Goal: Task Accomplishment & Management: Use online tool/utility

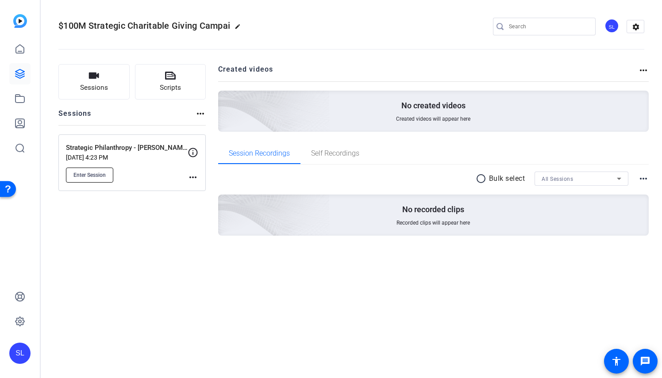
click at [90, 170] on button "Enter Session" at bounding box center [89, 175] width 47 height 15
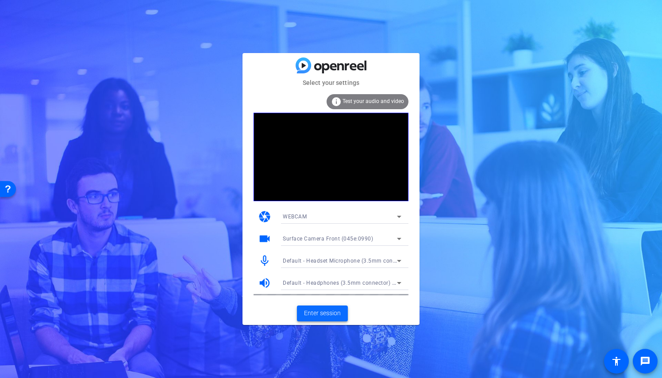
click at [318, 312] on span "Enter session" at bounding box center [322, 313] width 37 height 9
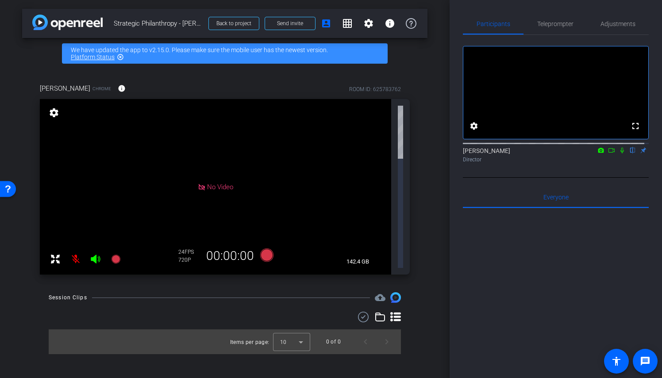
click at [77, 251] on mat-icon at bounding box center [76, 260] width 18 height 18
click at [126, 275] on div "arrow_back Strategic Philanthropy - [PERSON_NAME] Back to project Send invite a…" at bounding box center [225, 189] width 450 height 378
click at [219, 183] on span "No Video" at bounding box center [220, 187] width 26 height 8
click at [51, 112] on mat-icon "settings" at bounding box center [54, 113] width 12 height 11
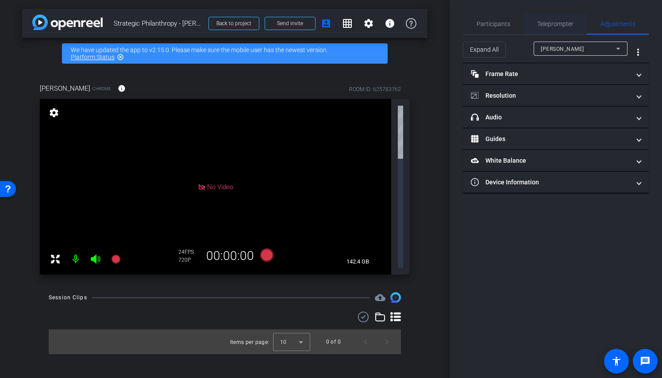
click at [551, 24] on span "Teleprompter" at bounding box center [555, 24] width 36 height 6
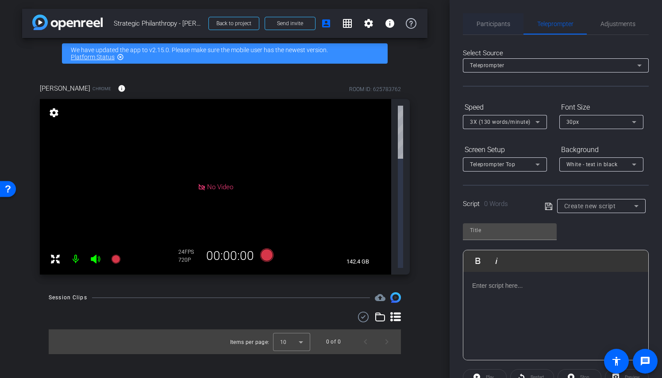
click at [491, 25] on span "Participants" at bounding box center [494, 24] width 34 height 6
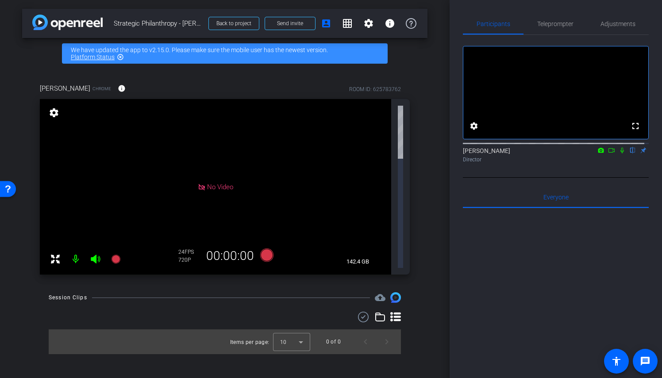
click at [429, 229] on div "arrow_back Strategic Philanthropy - [PERSON_NAME] Back to project Send invite a…" at bounding box center [225, 189] width 450 height 378
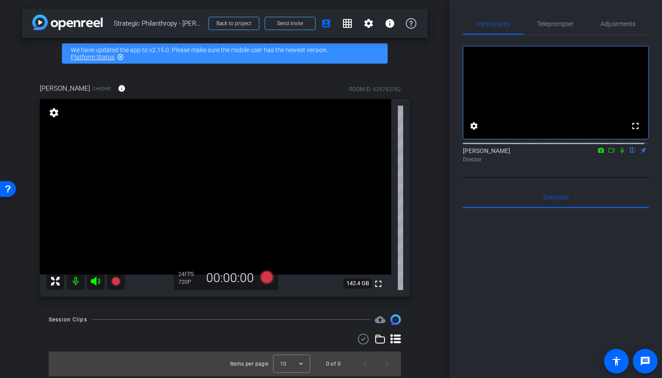
click at [455, 239] on div "Participants Teleprompter Adjustments fullscreen settings [PERSON_NAME] flip Di…" at bounding box center [556, 189] width 212 height 378
click at [459, 308] on div "Participants Teleprompter Adjustments fullscreen settings [PERSON_NAME] flip Di…" at bounding box center [556, 189] width 212 height 378
click at [421, 309] on div "arrow_back Strategic Philanthropy - [PERSON_NAME] Back to project Send invite a…" at bounding box center [225, 189] width 450 height 378
click at [420, 304] on div "[PERSON_NAME] Chrome info ROOM ID: 625783762 fullscreen settings 142.4 GB 24 FP…" at bounding box center [224, 187] width 405 height 237
click at [16, 230] on div "arrow_back Strategic Philanthropy - [PERSON_NAME] Back to project Send invite a…" at bounding box center [225, 189] width 450 height 378
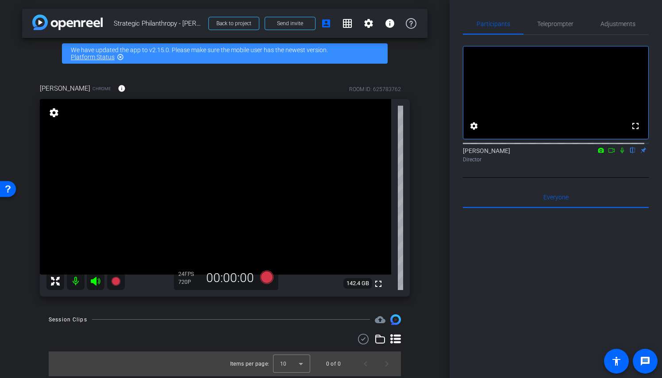
click at [415, 323] on div "Session Clips cloud_upload Items per page: 10 0 of 0" at bounding box center [224, 346] width 405 height 62
click at [431, 209] on div "arrow_back Strategic Philanthropy - [PERSON_NAME] Back to project Send invite a…" at bounding box center [225, 189] width 450 height 378
click at [426, 164] on div "[PERSON_NAME] Chrome info ROOM ID: 625783762 fullscreen settings 142.4 GB 24 FP…" at bounding box center [224, 187] width 405 height 237
click at [435, 301] on div "arrow_back Strategic Philanthropy - [PERSON_NAME] Back to project Send invite a…" at bounding box center [225, 189] width 450 height 378
click at [423, 282] on div "[PERSON_NAME] Chrome info ROOM ID: 625783762 fullscreen settings 142.4 GB 24 FP…" at bounding box center [224, 187] width 405 height 237
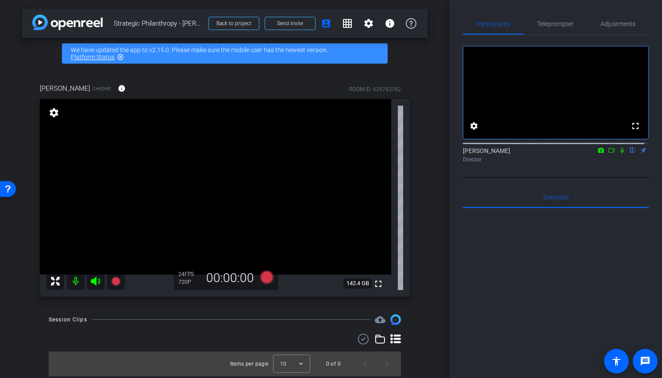
click at [427, 272] on div "[PERSON_NAME] Chrome info ROOM ID: 625783762 fullscreen settings 142.4 GB 24 FP…" at bounding box center [224, 187] width 405 height 237
click at [120, 56] on mat-icon "highlight_off" at bounding box center [120, 57] width 7 height 7
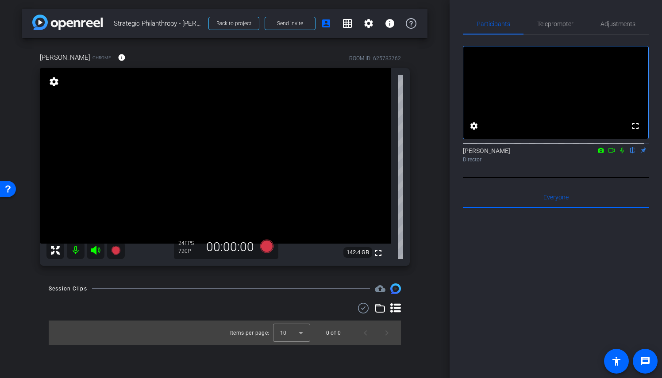
click at [424, 293] on div "Session Clips cloud_upload Items per page: 10 0 of 0" at bounding box center [224, 315] width 405 height 62
click at [435, 311] on div "arrow_back Strategic Philanthropy - [PERSON_NAME] Back to project Send invite a…" at bounding box center [225, 189] width 450 height 378
click at [432, 278] on div "arrow_back Strategic Philanthropy - [PERSON_NAME] Back to project Send invite a…" at bounding box center [225, 189] width 450 height 378
click at [352, 23] on mat-icon "grid_on" at bounding box center [347, 23] width 11 height 11
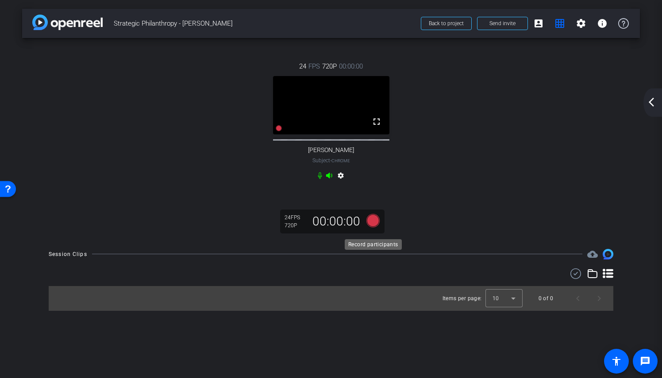
click at [375, 226] on icon at bounding box center [372, 220] width 13 height 13
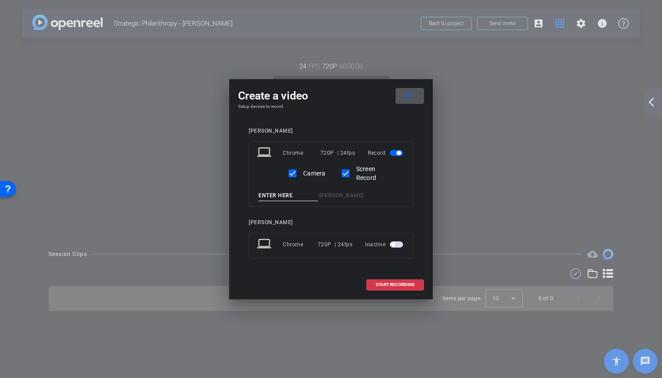
click at [412, 97] on mat-icon "close" at bounding box center [408, 95] width 11 height 11
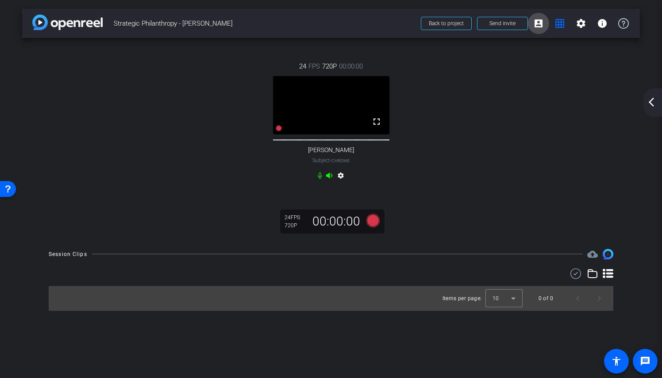
click at [547, 25] on span at bounding box center [538, 23] width 21 height 21
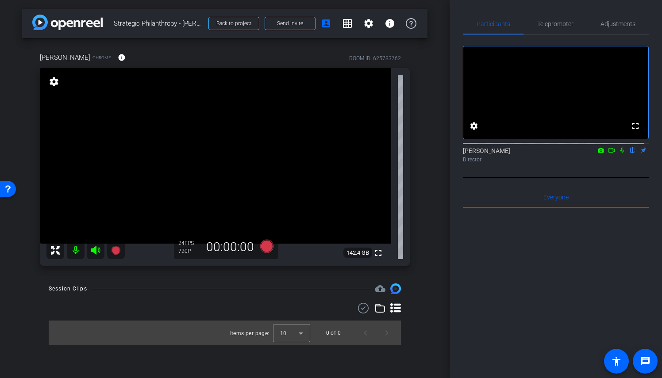
click at [49, 84] on mat-icon "settings" at bounding box center [54, 82] width 12 height 11
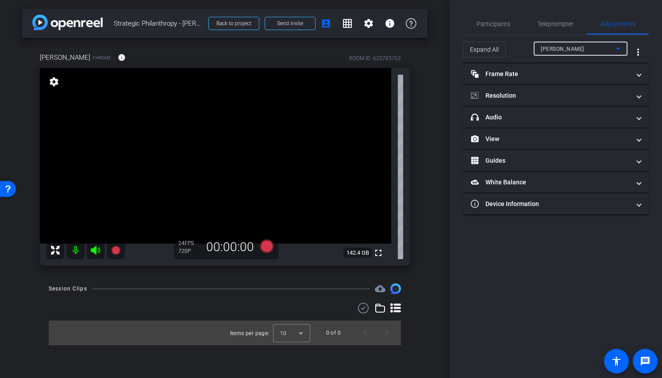
click at [589, 53] on div "[PERSON_NAME]" at bounding box center [578, 48] width 75 height 11
click at [573, 245] on div at bounding box center [331, 189] width 662 height 378
click at [407, 310] on div "Session Clips cloud_upload Items per page: 10 0 of 0" at bounding box center [224, 315] width 405 height 62
click at [293, 330] on div at bounding box center [291, 333] width 37 height 21
click at [329, 341] on div at bounding box center [331, 189] width 662 height 378
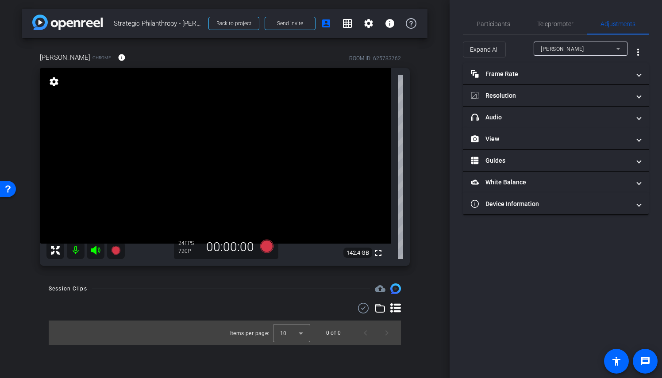
click at [406, 325] on div "Session Clips cloud_upload Items per page: 10 0 of 0" at bounding box center [224, 315] width 405 height 62
click at [615, 50] on icon at bounding box center [618, 48] width 11 height 11
click at [644, 58] on div at bounding box center [331, 189] width 662 height 378
click at [642, 55] on mat-icon "more_vert" at bounding box center [638, 52] width 11 height 11
click at [642, 55] on div at bounding box center [331, 189] width 662 height 378
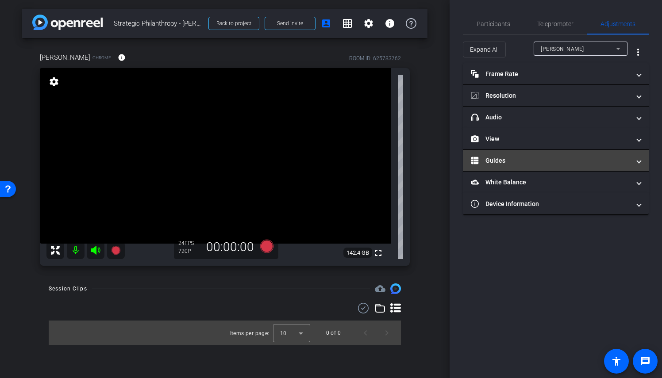
click at [633, 169] on mat-expansion-panel-header "Guides" at bounding box center [556, 160] width 186 height 21
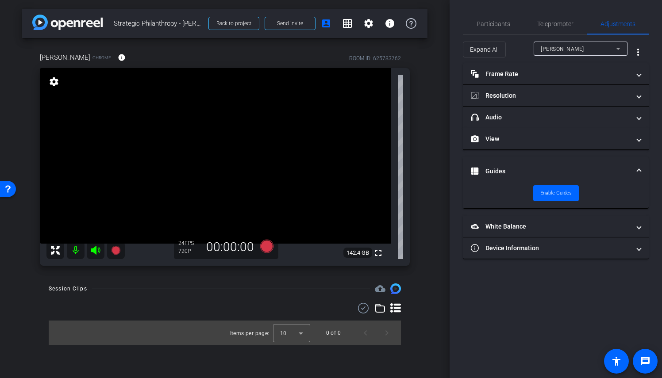
click at [634, 165] on mat-expansion-panel-header "Guides" at bounding box center [556, 171] width 186 height 28
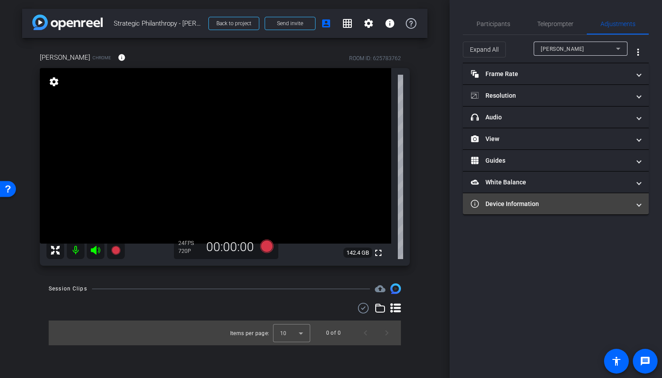
click at [628, 200] on mat-panel-title "Device Information" at bounding box center [550, 204] width 159 height 9
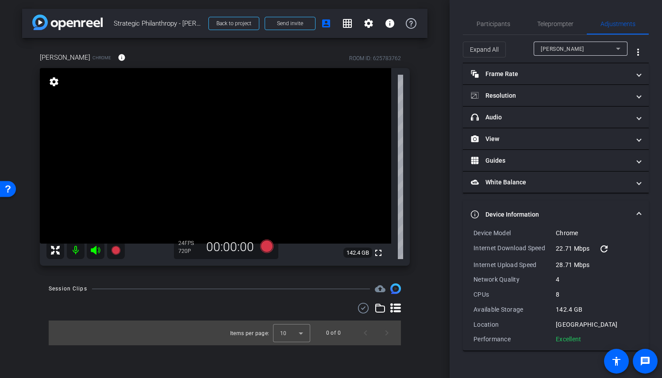
click at [628, 200] on mat-expansion-panel-header "Device Information" at bounding box center [556, 214] width 186 height 28
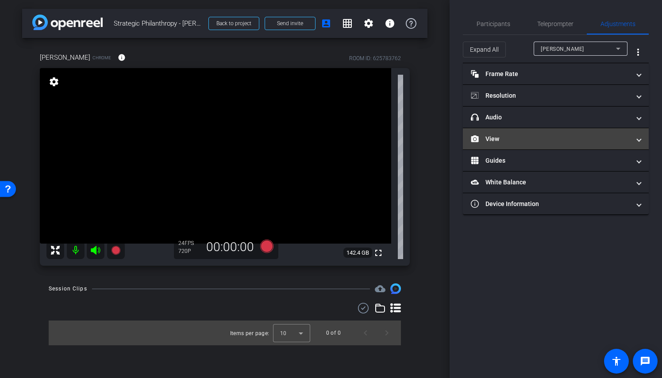
click at [627, 141] on mat-panel-title "View" at bounding box center [550, 139] width 159 height 9
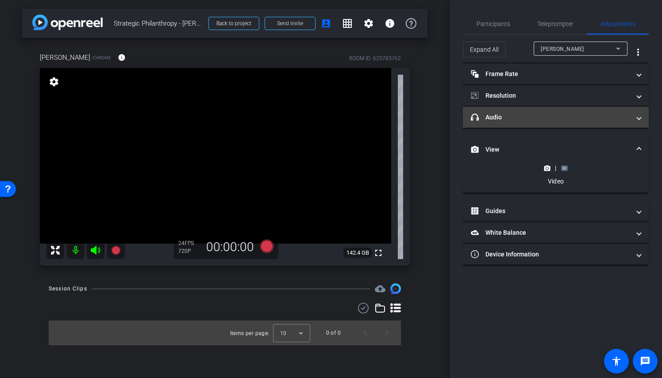
click at [637, 116] on span "headphone icon Audio" at bounding box center [554, 117] width 166 height 9
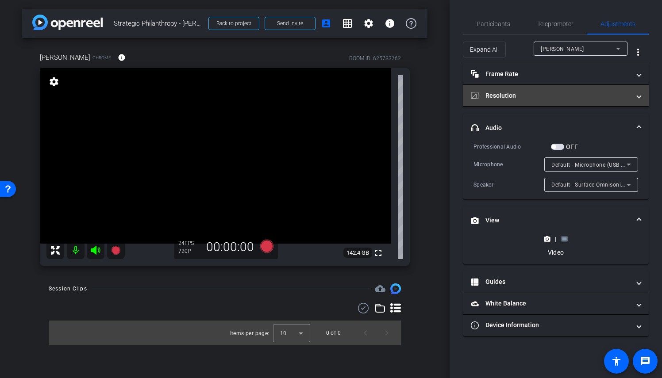
click at [637, 95] on span at bounding box center [639, 95] width 4 height 9
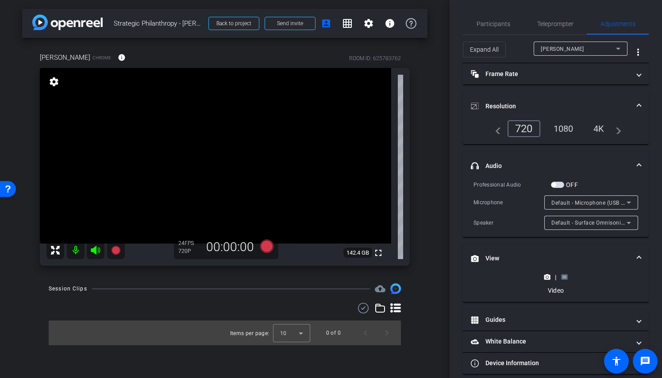
click at [558, 139] on div "navigate_before 720 1080 4K navigate_next" at bounding box center [556, 132] width 186 height 24
click at [560, 131] on div "1080" at bounding box center [563, 128] width 33 height 15
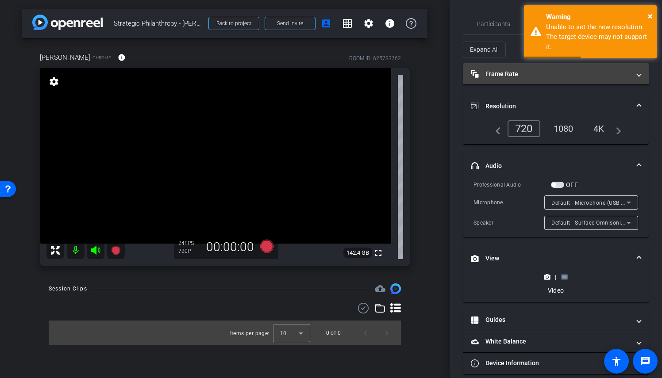
click at [632, 75] on span "Frame Rate Frame Rate" at bounding box center [554, 73] width 166 height 9
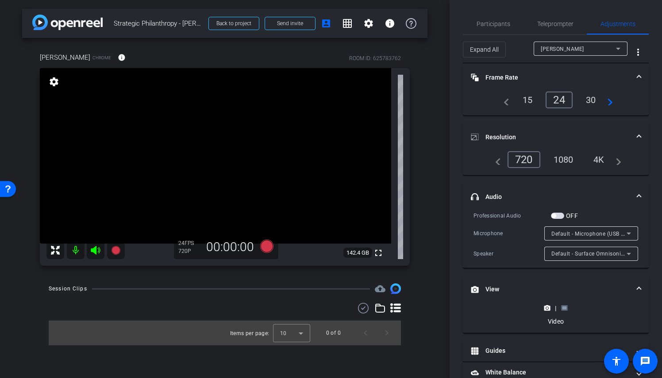
click at [436, 226] on div "arrow_back Strategic Philanthropy - [PERSON_NAME] Back to project Send invite a…" at bounding box center [225, 189] width 450 height 378
click at [551, 32] on span "Teleprompter" at bounding box center [555, 23] width 36 height 21
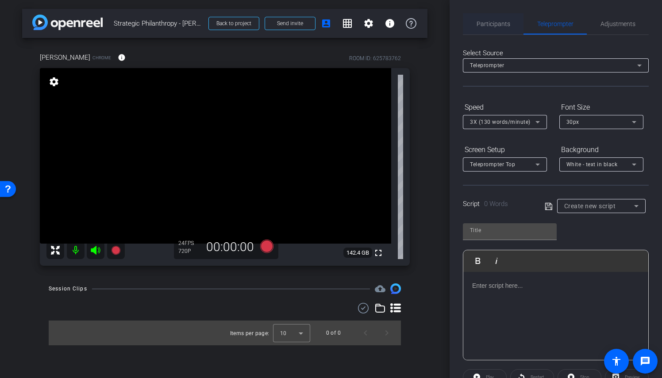
click at [499, 21] on span "Participants" at bounding box center [494, 24] width 34 height 6
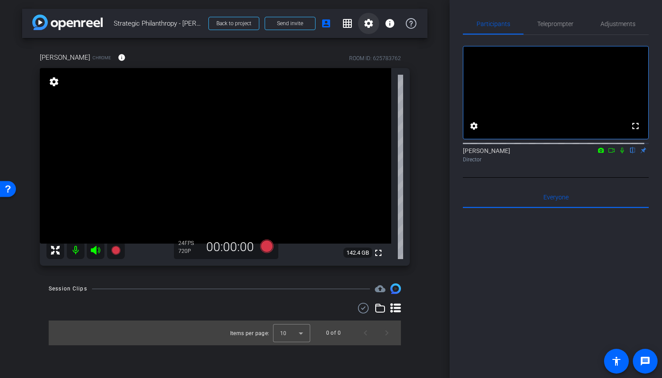
click at [374, 25] on span at bounding box center [368, 23] width 21 height 21
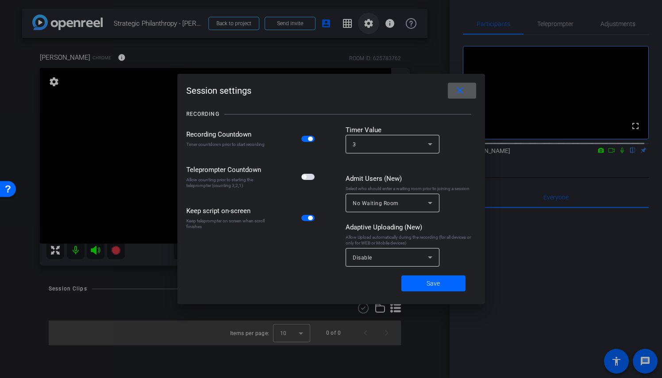
click at [374, 25] on div at bounding box center [331, 189] width 662 height 378
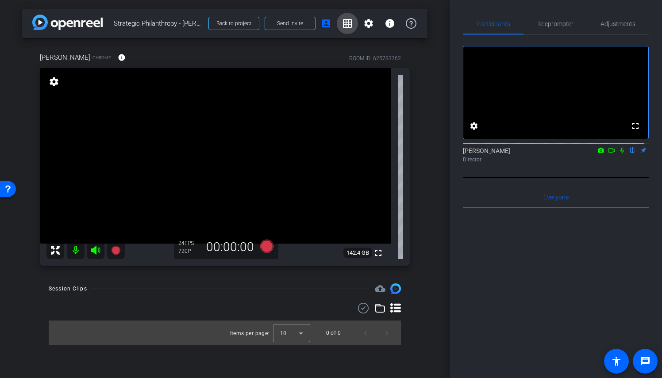
click at [346, 23] on mat-icon "grid_on" at bounding box center [347, 23] width 11 height 11
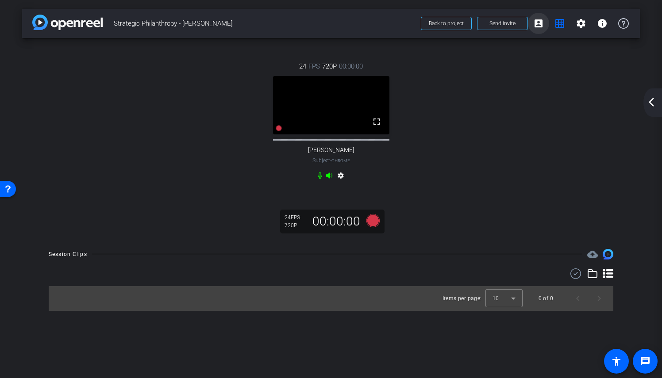
click at [547, 26] on span at bounding box center [538, 23] width 21 height 21
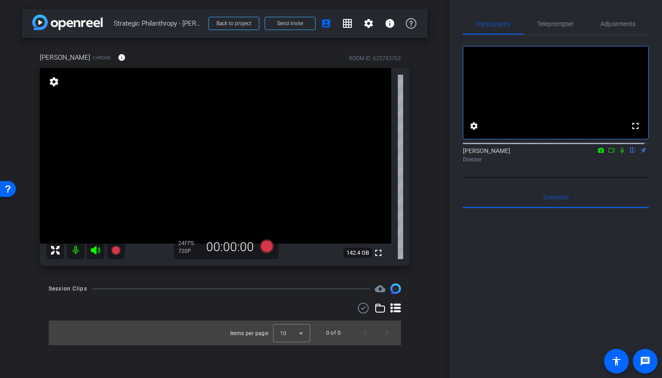
click at [412, 278] on div "arrow_back Strategic Philanthropy - [PERSON_NAME] Back to project Send invite a…" at bounding box center [225, 189] width 450 height 378
click at [429, 286] on div "arrow_back Strategic Philanthropy - [PERSON_NAME] Back to project Send invite a…" at bounding box center [225, 189] width 450 height 378
click at [268, 249] on icon at bounding box center [266, 246] width 13 height 13
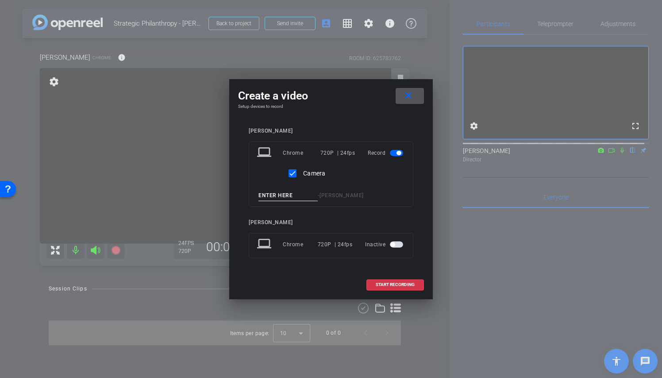
click at [363, 196] on span "[PERSON_NAME]" at bounding box center [342, 196] width 44 height 6
click at [276, 188] on div "laptop Chrome 720P | 24fps Record Camera - [PERSON_NAME]" at bounding box center [331, 175] width 165 height 66
click at [364, 194] on span "[PERSON_NAME]" at bounding box center [342, 196] width 44 height 6
click at [178, 293] on div at bounding box center [331, 189] width 662 height 378
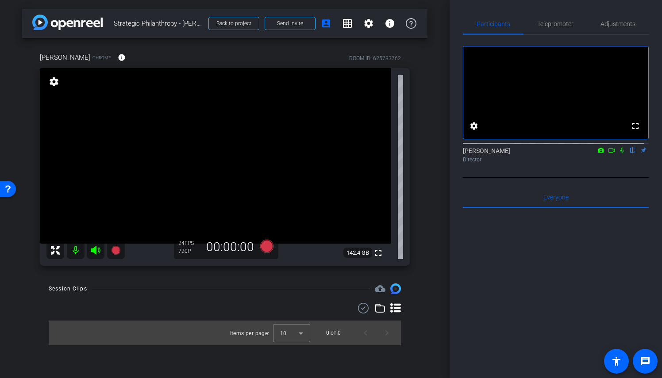
click at [445, 108] on div "arrow_back Strategic Philanthropy - [PERSON_NAME] Back to project Send invite a…" at bounding box center [225, 189] width 450 height 378
click at [116, 250] on icon at bounding box center [115, 250] width 9 height 9
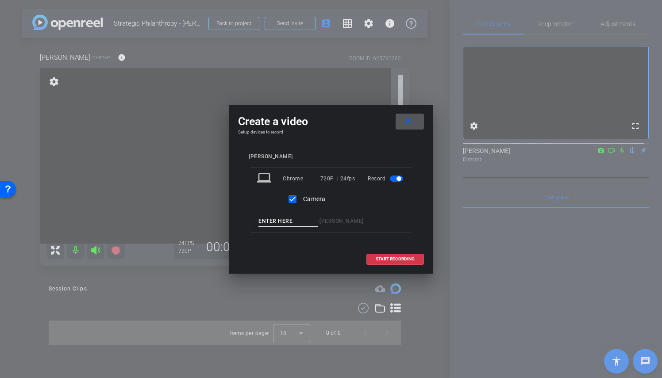
click at [419, 119] on span at bounding box center [410, 121] width 28 height 21
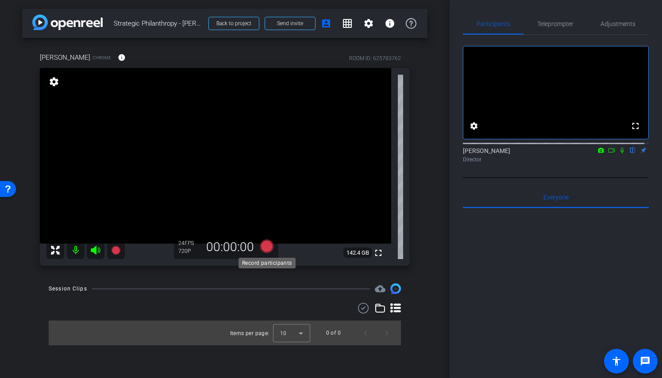
click at [266, 241] on icon at bounding box center [266, 246] width 13 height 13
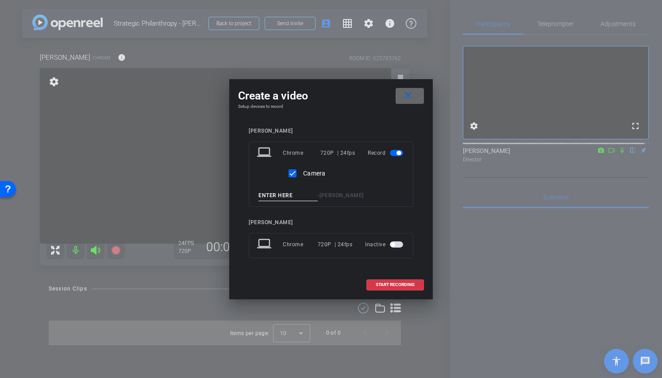
click at [409, 103] on span at bounding box center [410, 95] width 28 height 21
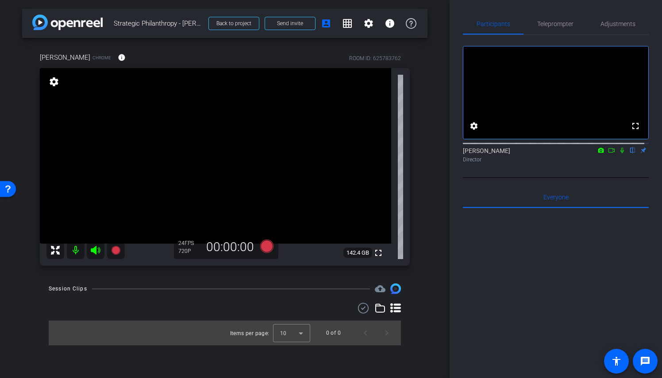
click at [429, 182] on div "arrow_back Strategic Philanthropy - [PERSON_NAME] Back to project Send invite a…" at bounding box center [225, 189] width 450 height 378
click at [118, 250] on icon at bounding box center [115, 250] width 9 height 9
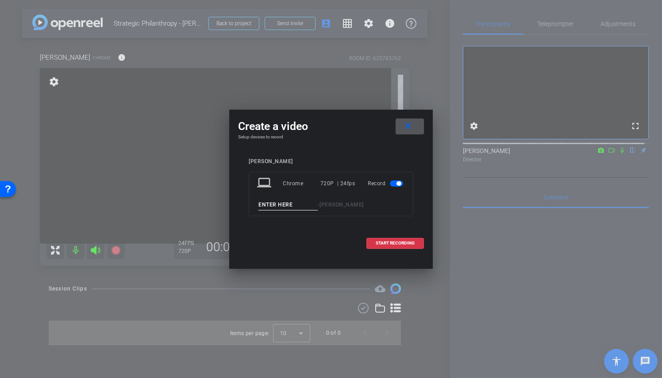
click at [417, 126] on span at bounding box center [410, 126] width 28 height 21
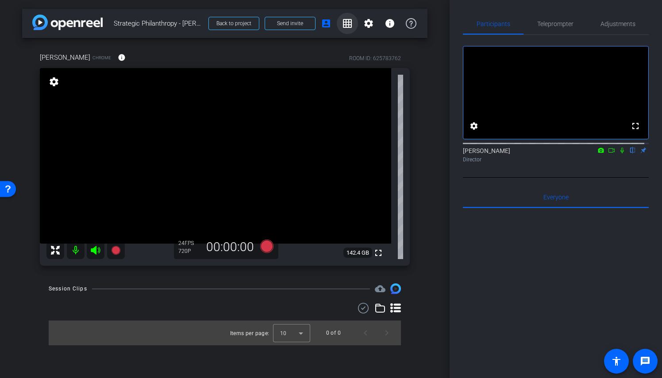
click at [349, 22] on mat-icon "grid_on" at bounding box center [347, 23] width 11 height 11
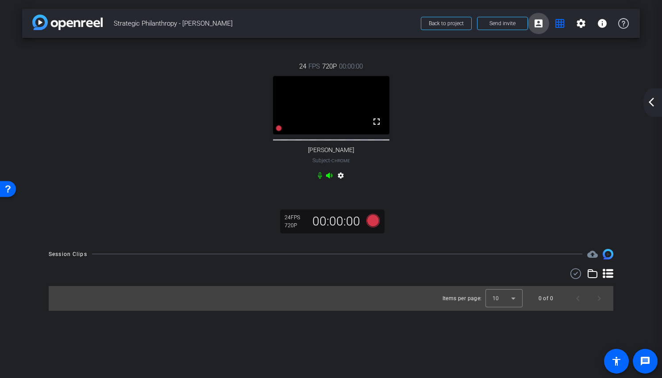
click at [544, 19] on button "account_box" at bounding box center [538, 23] width 21 height 21
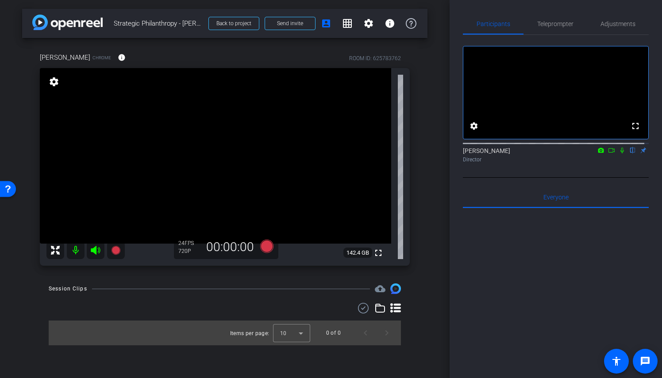
click at [426, 305] on div "Session Clips cloud_upload Items per page: 10 0 of 0" at bounding box center [224, 315] width 405 height 62
click at [54, 87] on div "settings" at bounding box center [53, 82] width 15 height 15
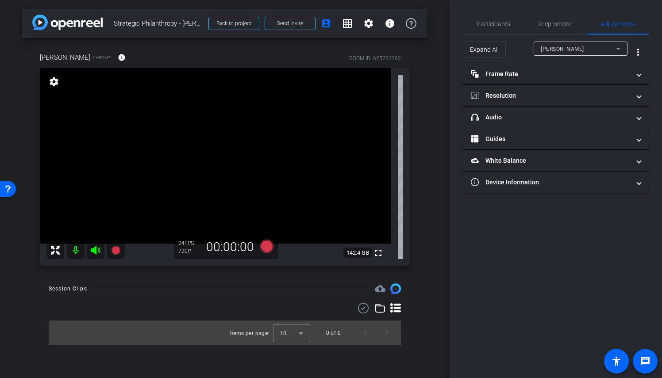
click at [54, 84] on mat-icon "settings" at bounding box center [54, 82] width 12 height 11
click at [532, 28] on div "Teleprompter" at bounding box center [555, 23] width 63 height 21
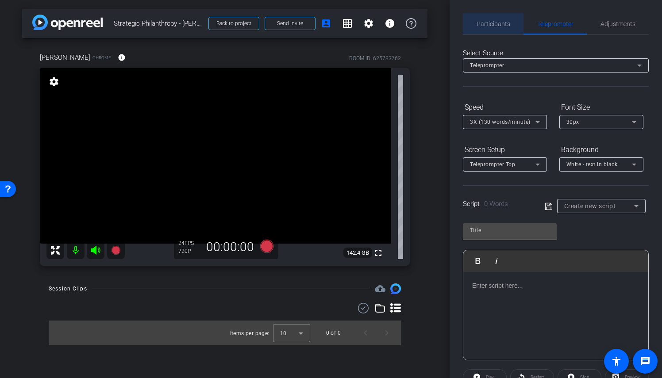
click at [501, 27] on span "Participants" at bounding box center [494, 24] width 34 height 6
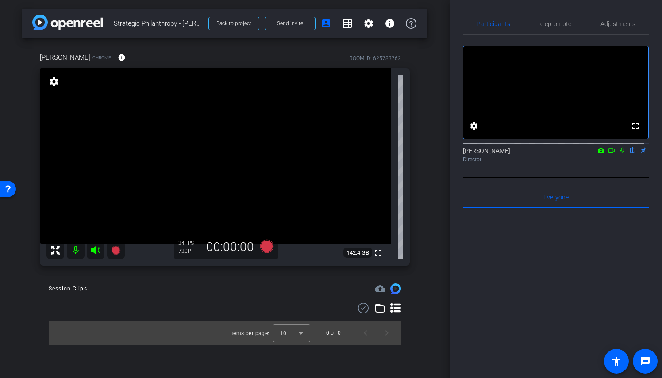
click at [425, 271] on div "[PERSON_NAME] Chrome info ROOM ID: 625783762 fullscreen settings 142.4 GB 24 FP…" at bounding box center [224, 156] width 405 height 237
click at [417, 337] on div "Session Clips cloud_upload Items per page: 10 0 of 0" at bounding box center [224, 315] width 405 height 62
click at [264, 245] on icon at bounding box center [266, 246] width 13 height 13
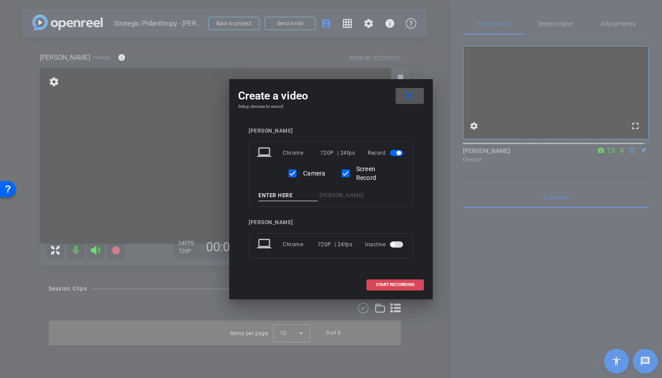
click at [391, 286] on span "START RECORDING" at bounding box center [395, 285] width 39 height 4
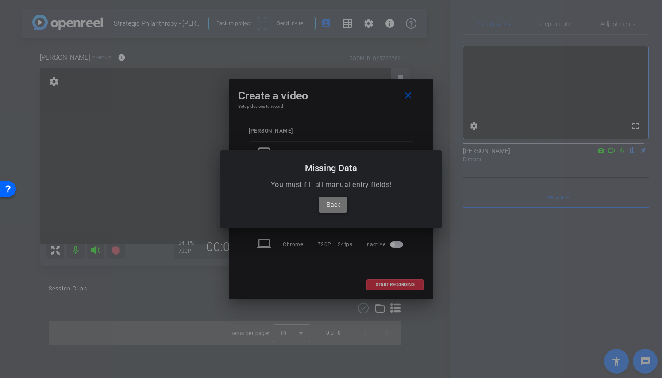
click at [342, 204] on span at bounding box center [333, 204] width 28 height 21
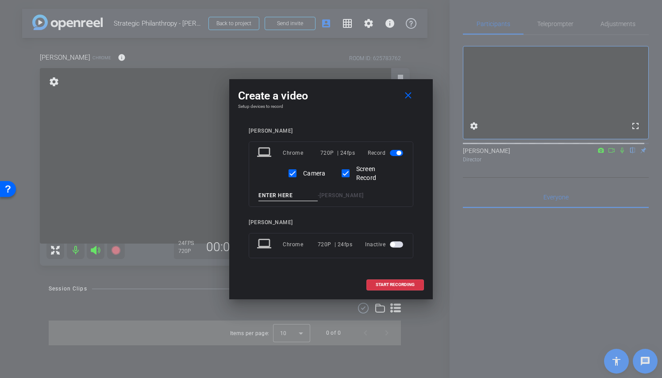
click at [291, 189] on div "laptop Chrome 720P | 24fps Record Camera Screen Record - [PERSON_NAME]" at bounding box center [331, 175] width 165 height 66
click at [293, 197] on input at bounding box center [287, 195] width 59 height 11
type input "Take 1"
click at [415, 283] on span at bounding box center [395, 284] width 57 height 21
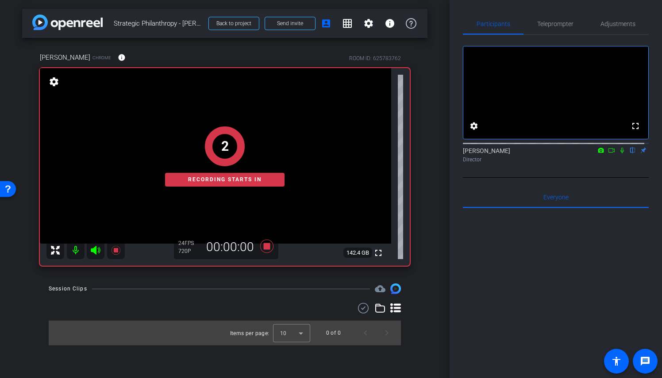
click at [430, 290] on div "arrow_back Strategic Philanthropy - [PERSON_NAME] Back to project Send invite a…" at bounding box center [225, 189] width 450 height 378
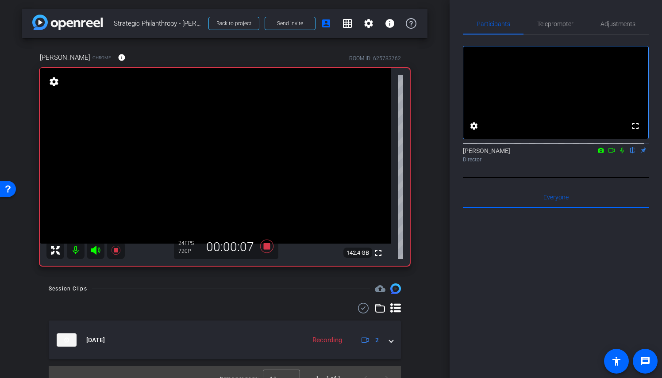
click at [621, 154] on icon at bounding box center [623, 151] width 4 height 6
click at [439, 236] on div "arrow_back Strategic Philanthropy - [PERSON_NAME] Back to project Send invite a…" at bounding box center [225, 189] width 450 height 378
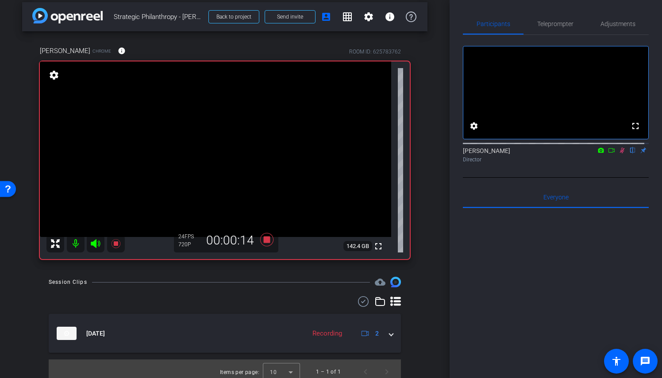
scroll to position [12, 0]
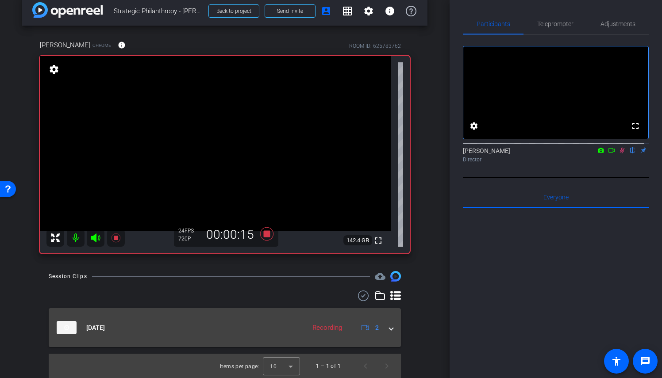
click at [393, 326] on mat-expansion-panel-header "[DATE] Recording 2" at bounding box center [225, 327] width 352 height 39
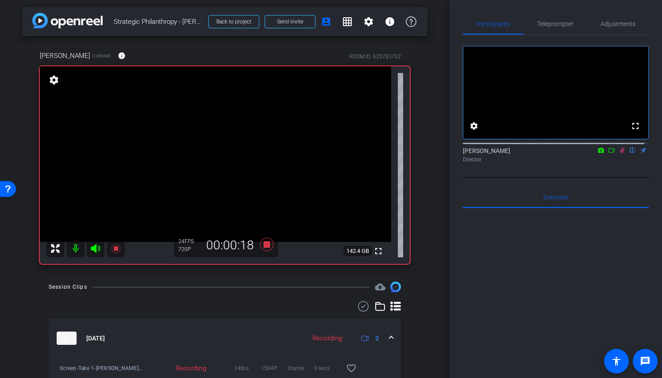
scroll to position [0, 0]
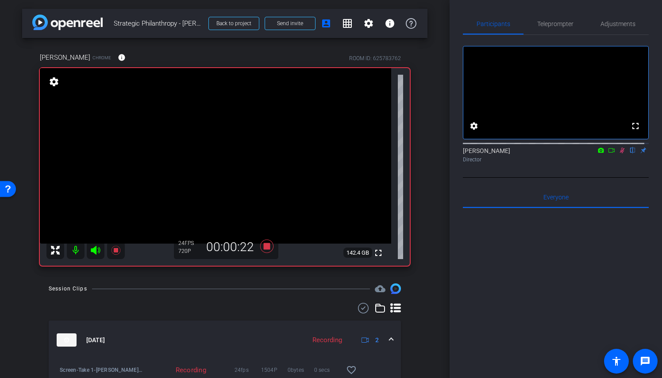
click at [53, 81] on mat-icon "settings" at bounding box center [54, 82] width 12 height 11
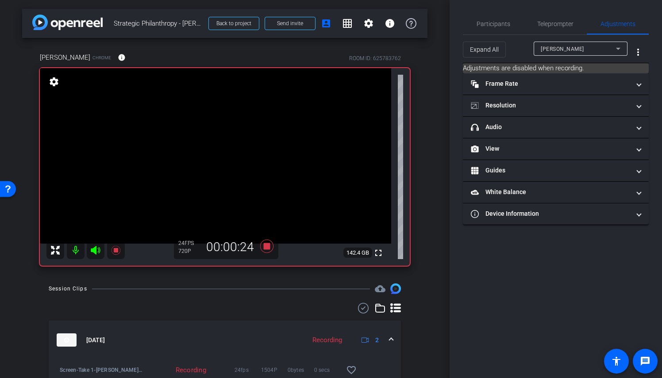
click at [594, 54] on div "[PERSON_NAME]" at bounding box center [581, 49] width 80 height 14
click at [597, 50] on div at bounding box center [331, 189] width 662 height 378
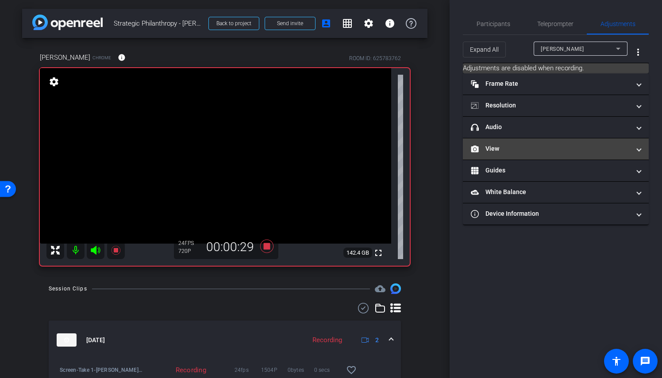
click at [529, 144] on mat-panel-title "View" at bounding box center [550, 148] width 159 height 9
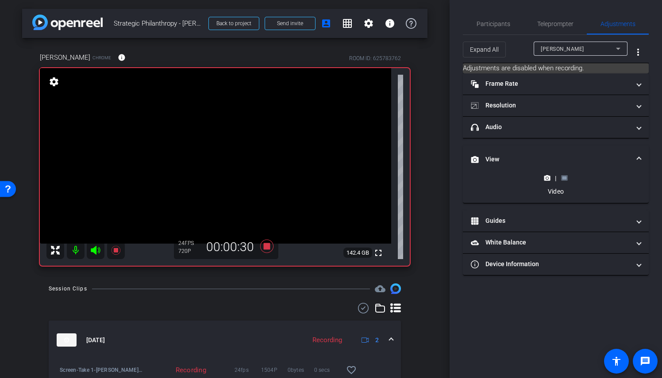
click at [564, 179] on icon at bounding box center [564, 178] width 7 height 7
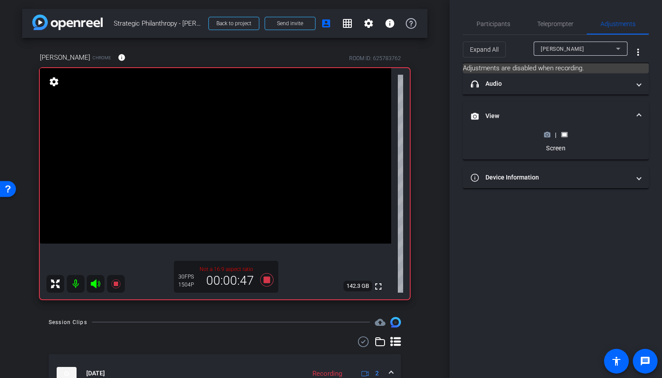
click at [549, 136] on icon at bounding box center [547, 134] width 6 height 5
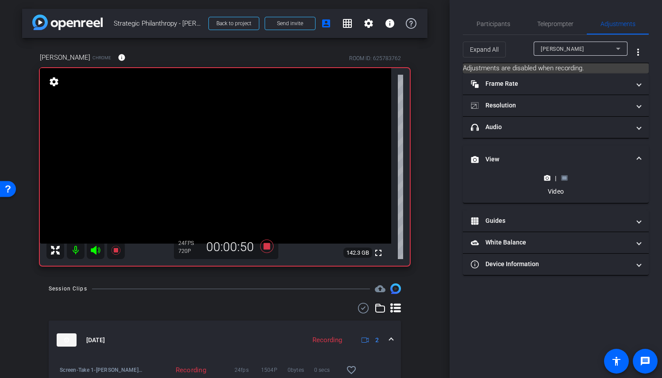
click at [431, 212] on div "arrow_back Strategic Philanthropy - [PERSON_NAME] Back to project Send invite a…" at bounding box center [225, 189] width 450 height 378
click at [564, 178] on rect at bounding box center [564, 179] width 5 height 4
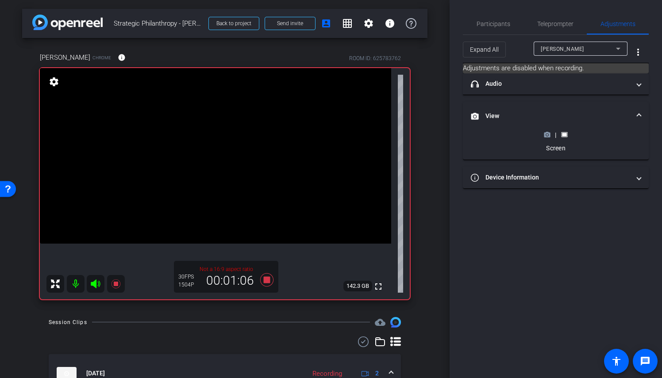
click at [549, 135] on icon at bounding box center [547, 134] width 6 height 5
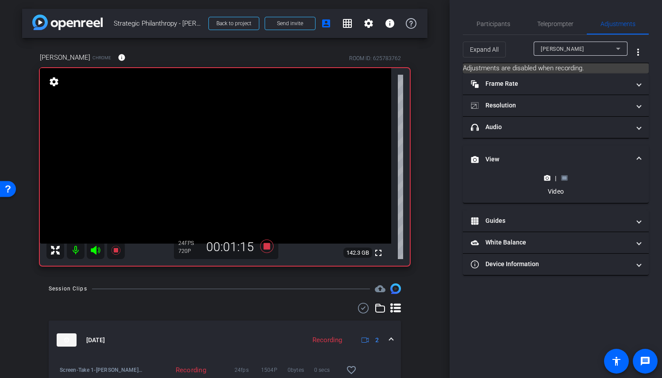
click at [565, 177] on rect at bounding box center [564, 179] width 5 height 4
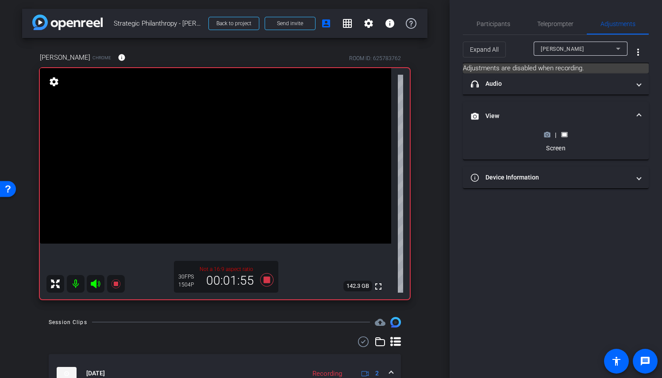
click at [550, 135] on icon at bounding box center [547, 134] width 6 height 5
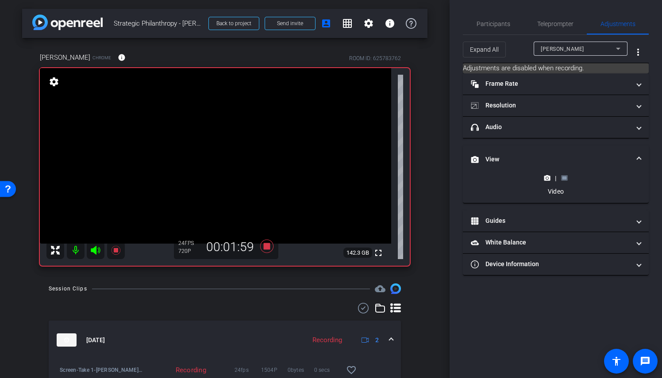
click at [563, 177] on rect at bounding box center [564, 179] width 5 height 4
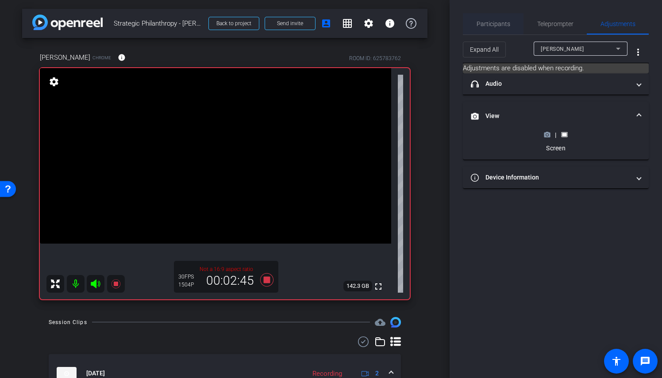
click at [508, 19] on span "Participants" at bounding box center [494, 23] width 34 height 21
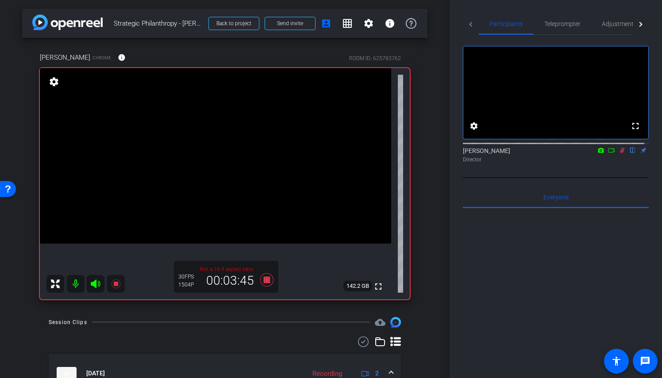
click at [423, 257] on div "arrow_back Strategic Philanthropy - [PERSON_NAME] Back to project Send invite a…" at bounding box center [225, 189] width 450 height 378
click at [433, 190] on div "arrow_back Strategic Philanthropy - [PERSON_NAME] Back to project Send invite a…" at bounding box center [225, 189] width 450 height 378
click at [621, 28] on span "Adjustments" at bounding box center [619, 23] width 35 height 21
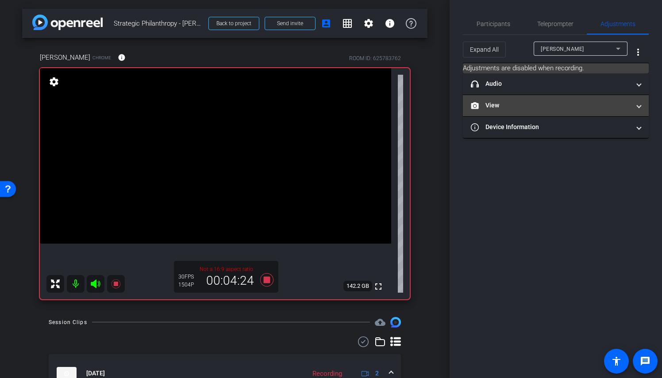
click at [553, 101] on mat-panel-title "View" at bounding box center [550, 105] width 159 height 9
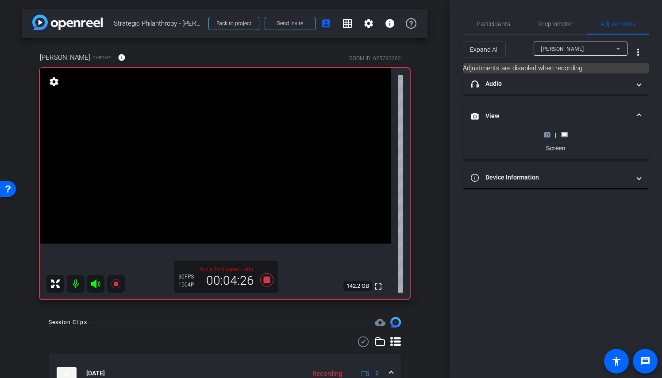
click at [555, 134] on div "|" at bounding box center [556, 135] width 32 height 9
click at [550, 134] on icon at bounding box center [547, 134] width 6 height 5
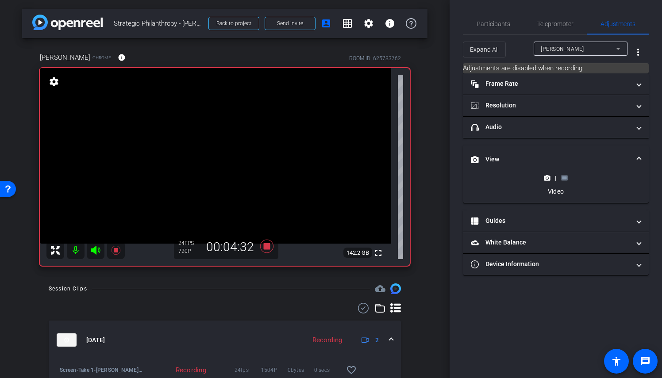
click at [564, 177] on rect at bounding box center [564, 179] width 5 height 4
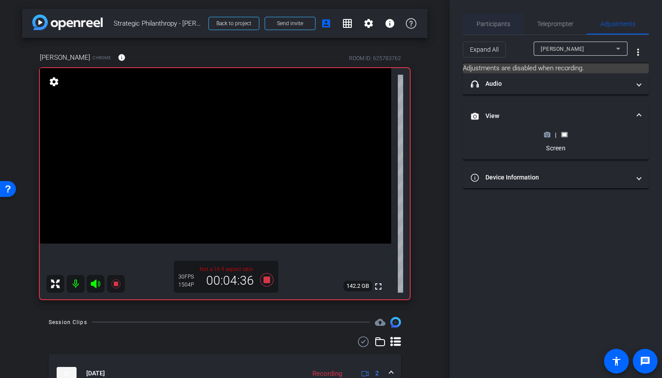
click at [500, 29] on span "Participants" at bounding box center [494, 23] width 34 height 21
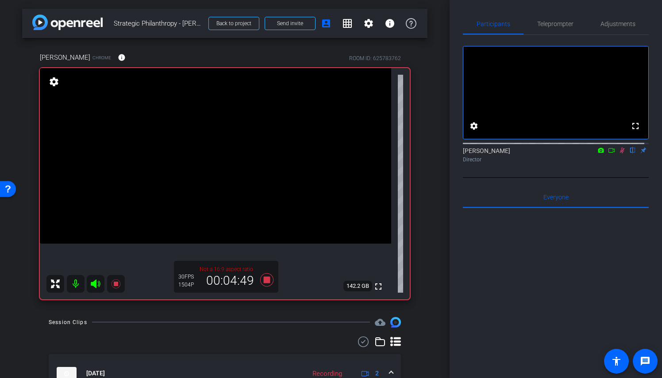
click at [433, 200] on div "arrow_back Strategic Philanthropy - [PERSON_NAME] Back to project Send invite a…" at bounding box center [225, 189] width 450 height 378
click at [429, 245] on div "arrow_back Strategic Philanthropy - [PERSON_NAME] Back to project Send invite a…" at bounding box center [225, 189] width 450 height 378
click at [437, 315] on div "arrow_back Strategic Philanthropy - [PERSON_NAME] Back to project Send invite a…" at bounding box center [225, 189] width 450 height 378
click at [422, 310] on div "arrow_back Strategic Philanthropy - [PERSON_NAME] Back to project Send invite a…" at bounding box center [225, 189] width 450 height 378
click at [265, 279] on icon at bounding box center [266, 279] width 13 height 13
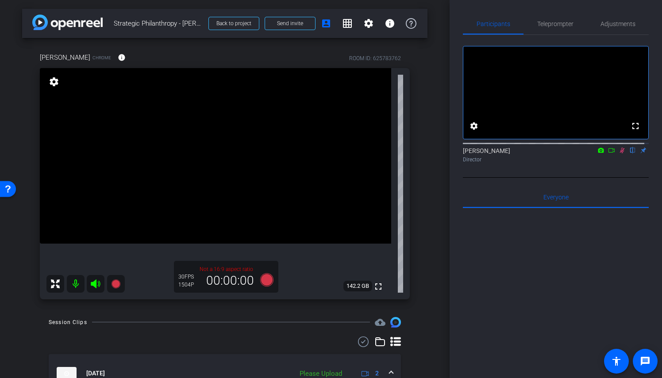
click at [619, 154] on icon at bounding box center [622, 150] width 7 height 6
click at [414, 237] on div "[PERSON_NAME] Chrome info ROOM ID: 625783762 fullscreen settings 142.2 GB Not a…" at bounding box center [224, 173] width 405 height 270
click at [620, 27] on span "Adjustments" at bounding box center [618, 24] width 35 height 6
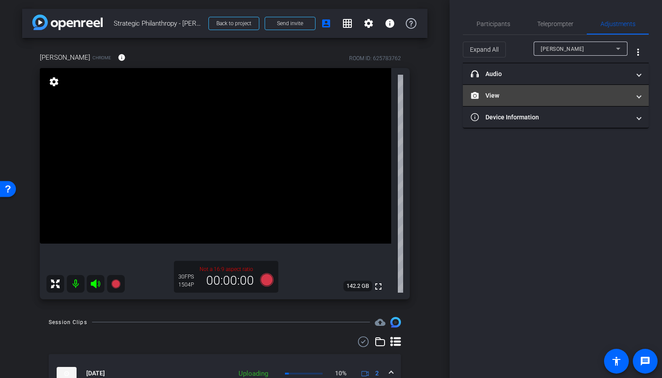
click at [573, 96] on mat-panel-title "View" at bounding box center [550, 95] width 159 height 9
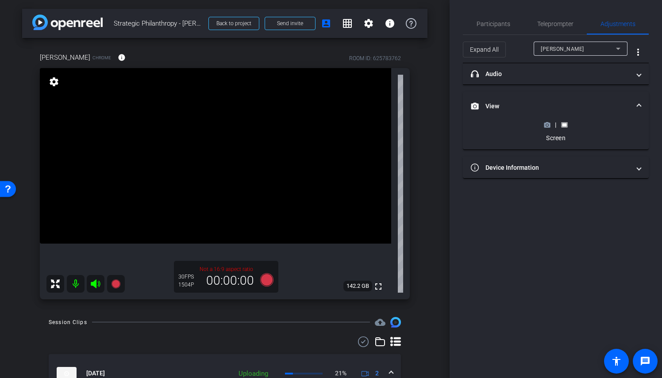
click at [546, 123] on icon at bounding box center [547, 125] width 7 height 7
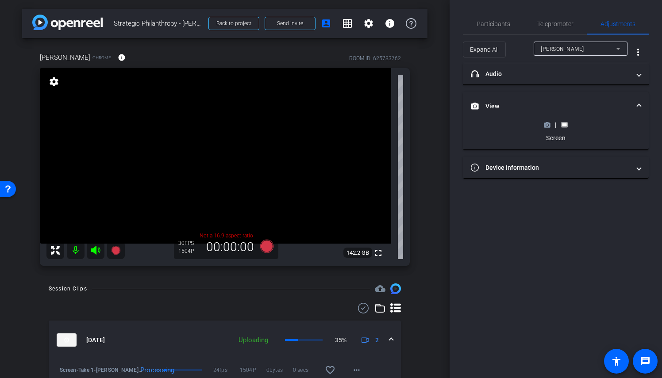
click at [423, 193] on div "[PERSON_NAME] Chrome info ROOM ID: 625783762 fullscreen settings 142.2 GB Not a…" at bounding box center [224, 156] width 405 height 237
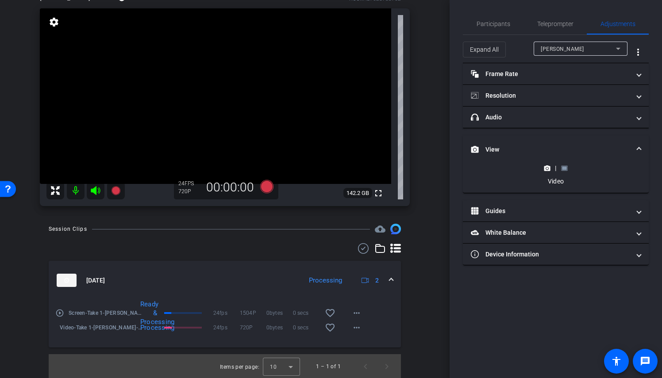
scroll to position [60, 0]
click at [421, 269] on div "Session Clips cloud_upload [DATE] Processing 2 play_circle_outline Screen-Take …" at bounding box center [224, 301] width 405 height 155
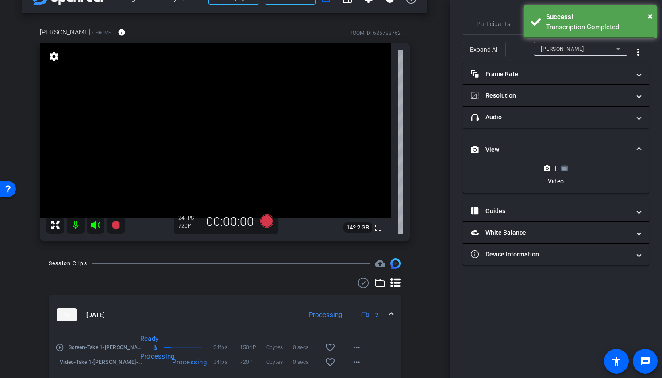
scroll to position [0, 0]
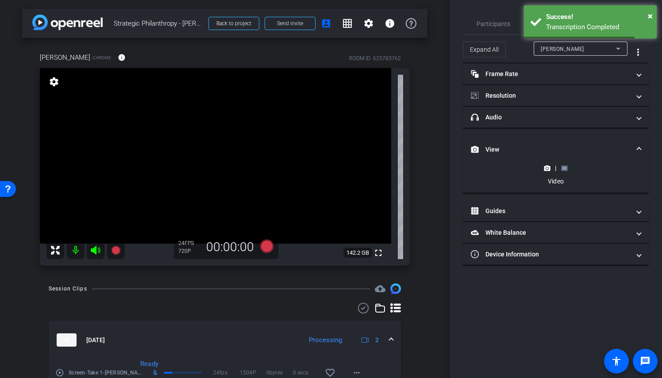
click at [424, 218] on div "arrow_back Strategic Philanthropy - [PERSON_NAME] Back to project Send invite a…" at bounding box center [225, 189] width 450 height 378
click at [654, 14] on div "× Success! Transcription Completed" at bounding box center [590, 21] width 133 height 33
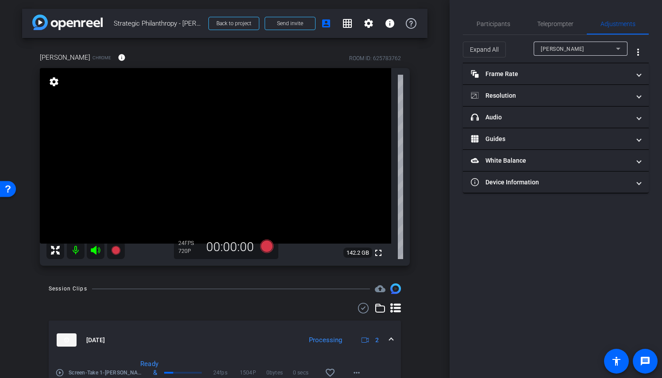
click at [434, 117] on div "arrow_back Strategic Philanthropy - [PERSON_NAME] Back to project Send invite a…" at bounding box center [225, 189] width 450 height 378
click at [426, 143] on div "arrow_back Strategic Philanthropy - [PERSON_NAME] Back to project Send invite a…" at bounding box center [225, 189] width 450 height 378
click at [266, 249] on icon at bounding box center [266, 246] width 13 height 13
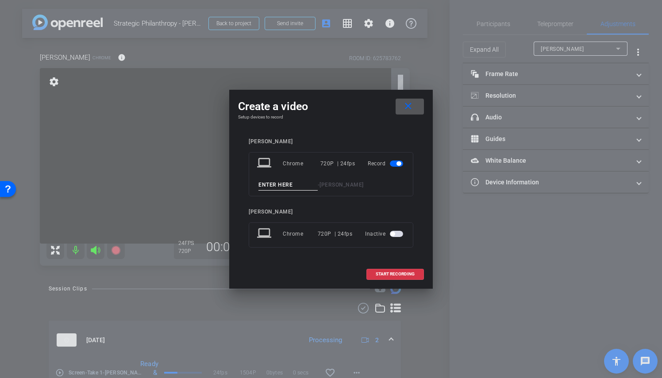
click at [408, 108] on mat-icon "close" at bounding box center [408, 106] width 11 height 11
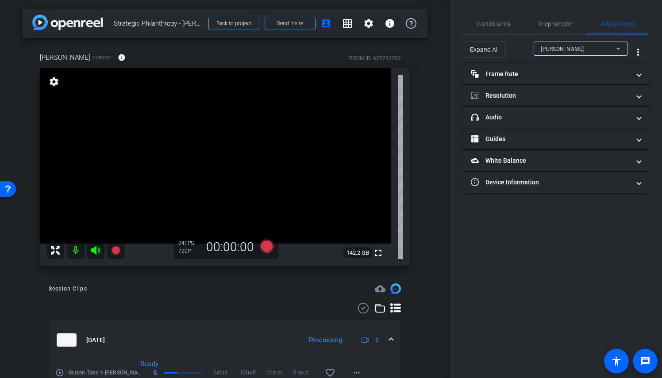
click at [424, 180] on div "arrow_back Strategic Philanthropy - [PERSON_NAME] Back to project Send invite a…" at bounding box center [225, 189] width 450 height 378
click at [428, 192] on div "arrow_back Strategic Philanthropy - [PERSON_NAME] Back to project Send invite a…" at bounding box center [225, 189] width 450 height 378
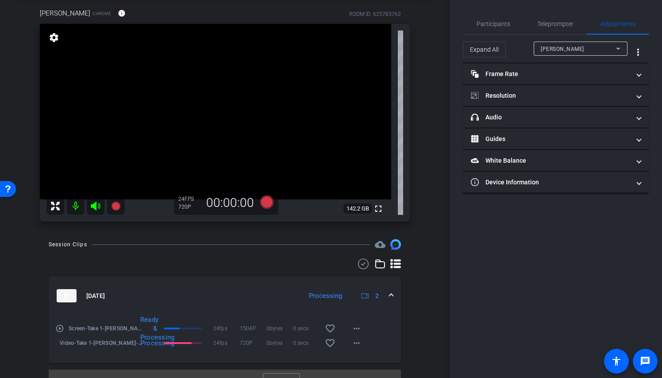
click at [428, 192] on div "arrow_back Strategic Philanthropy - [PERSON_NAME] Back to project Send invite a…" at bounding box center [225, 145] width 450 height 378
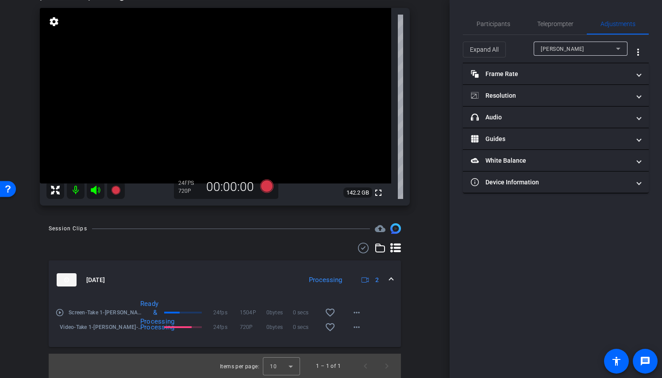
click at [428, 192] on div "arrow_back Strategic Philanthropy - [PERSON_NAME] Back to project Send invite a…" at bounding box center [225, 129] width 450 height 378
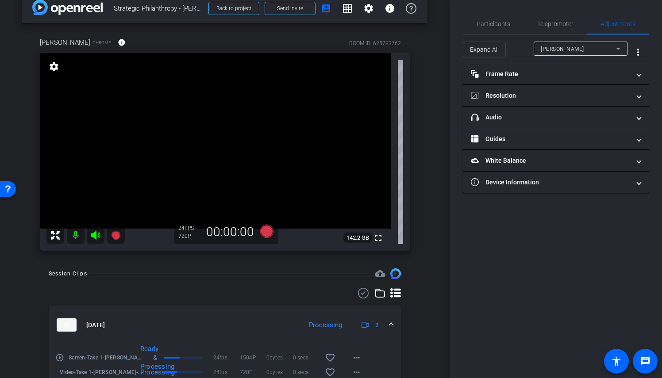
scroll to position [0, 0]
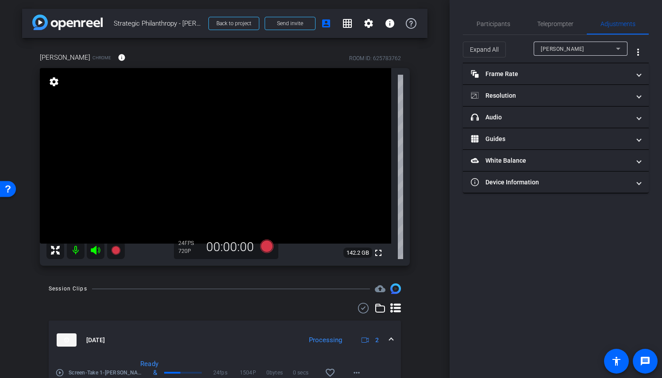
click at [414, 207] on div "[PERSON_NAME] Chrome info ROOM ID: 625783762 fullscreen settings 142.2 GB 24 FP…" at bounding box center [224, 156] width 405 height 237
click at [425, 246] on div "arrow_back Strategic Philanthropy - [PERSON_NAME] Back to project Send invite a…" at bounding box center [225, 189] width 450 height 378
click at [498, 24] on span "Participants" at bounding box center [494, 24] width 34 height 6
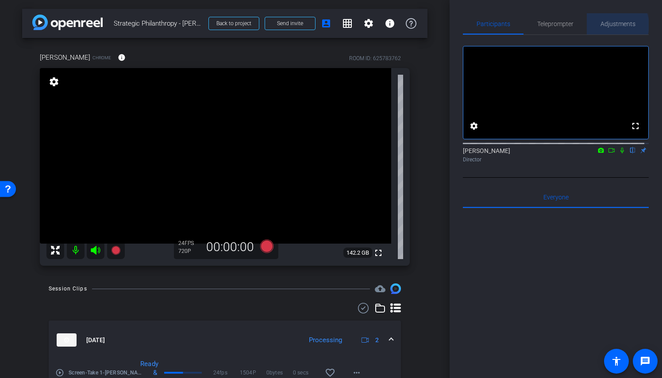
click at [609, 25] on span "Adjustments" at bounding box center [618, 24] width 35 height 6
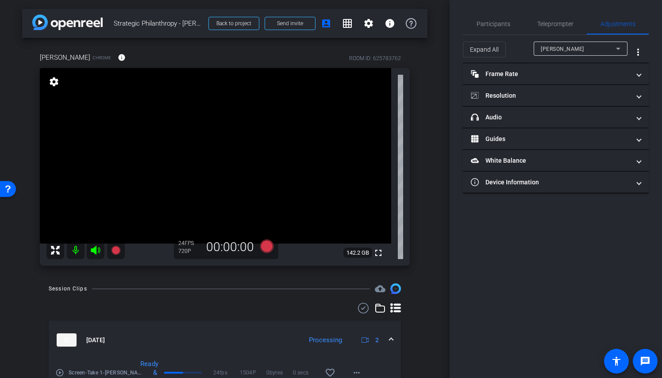
click at [424, 290] on div "arrow_back Strategic Philanthropy - [PERSON_NAME] Back to project Send invite a…" at bounding box center [225, 189] width 450 height 378
click at [413, 258] on div "[PERSON_NAME] Chrome info ROOM ID: 625783762 fullscreen settings 142.2 GB 24 FP…" at bounding box center [224, 156] width 405 height 237
click at [264, 248] on icon at bounding box center [266, 246] width 13 height 13
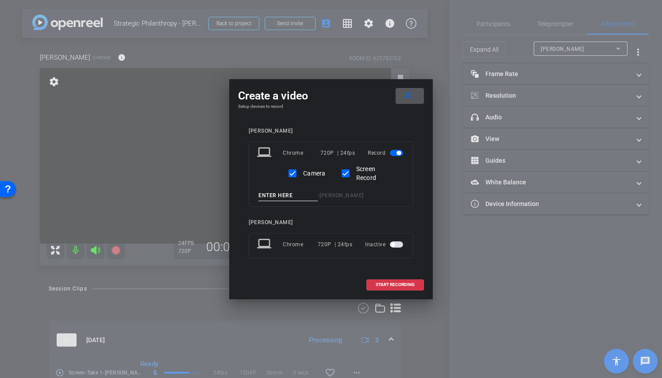
click at [406, 98] on mat-icon "close" at bounding box center [408, 95] width 11 height 11
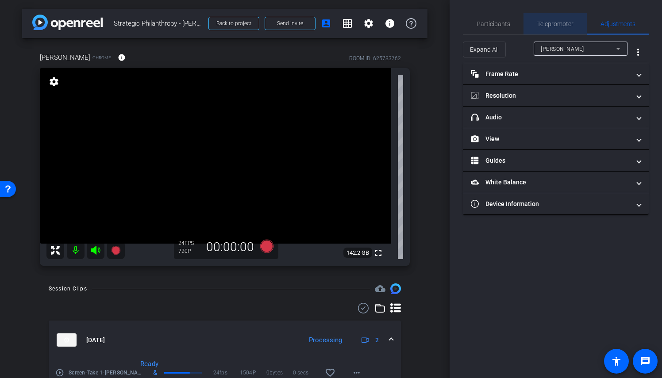
click at [559, 26] on span "Teleprompter" at bounding box center [555, 24] width 36 height 6
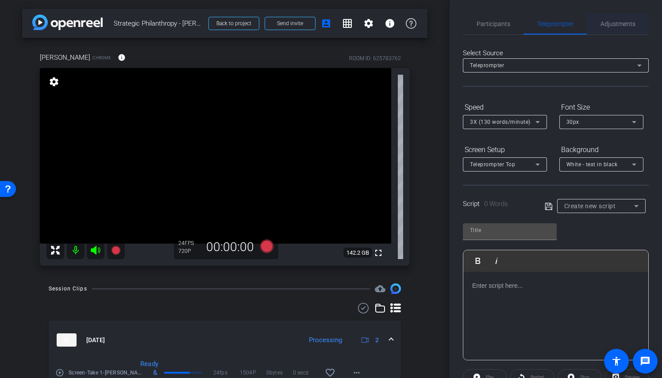
click at [610, 27] on span "Adjustments" at bounding box center [618, 24] width 35 height 6
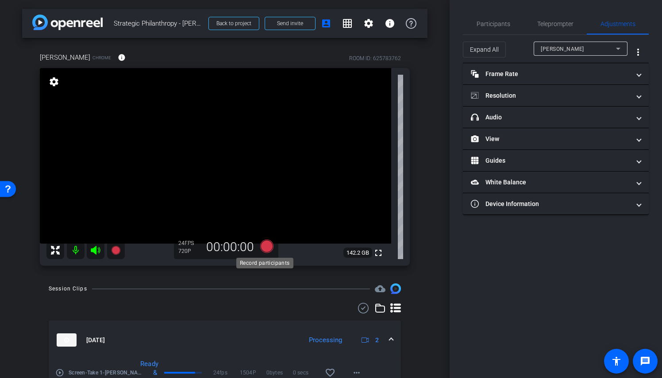
click at [266, 249] on icon at bounding box center [266, 246] width 13 height 13
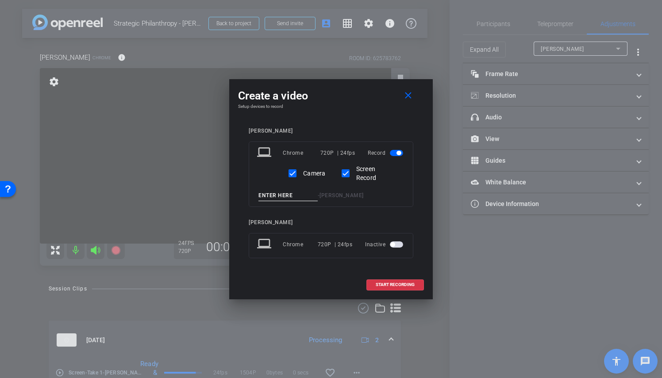
click at [297, 195] on input at bounding box center [287, 195] width 59 height 11
type input "Take 2"
click at [396, 285] on span "START RECORDING" at bounding box center [395, 285] width 39 height 4
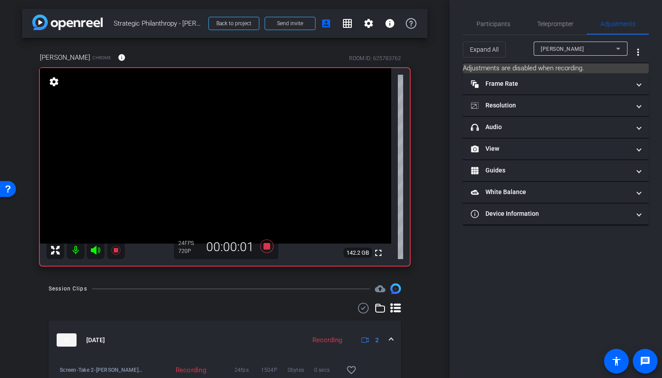
click at [430, 273] on div "arrow_back Strategic Philanthropy - [PERSON_NAME] Back to project Send invite a…" at bounding box center [225, 189] width 450 height 378
click at [557, 23] on span "Teleprompter" at bounding box center [555, 24] width 36 height 6
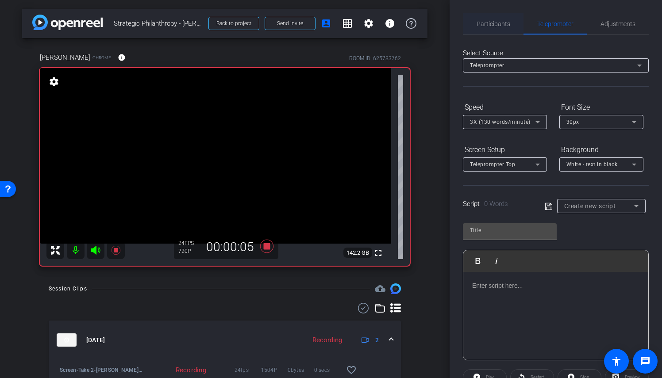
click at [499, 25] on span "Participants" at bounding box center [494, 24] width 34 height 6
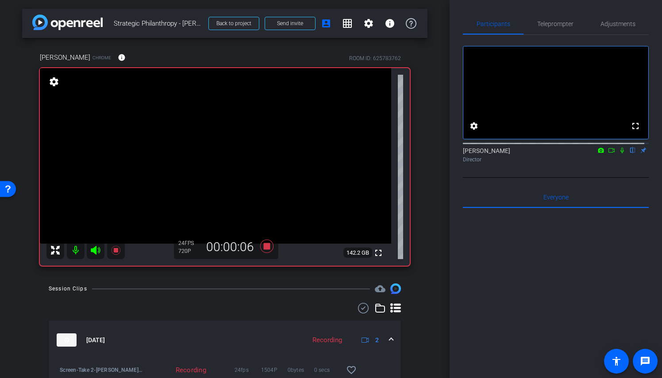
click at [619, 154] on icon at bounding box center [622, 150] width 7 height 6
click at [628, 30] on span "Adjustments" at bounding box center [618, 23] width 35 height 21
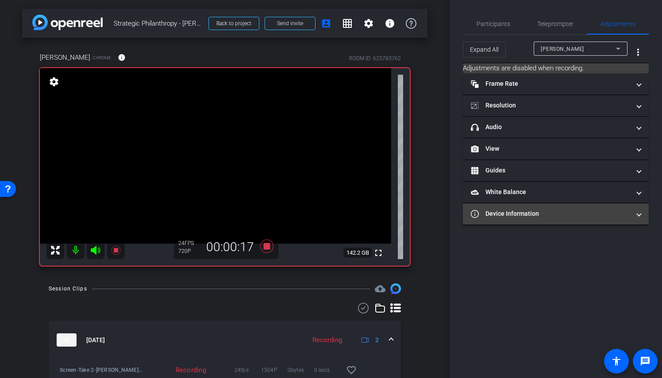
click at [582, 212] on mat-panel-title "Device Information" at bounding box center [550, 213] width 159 height 9
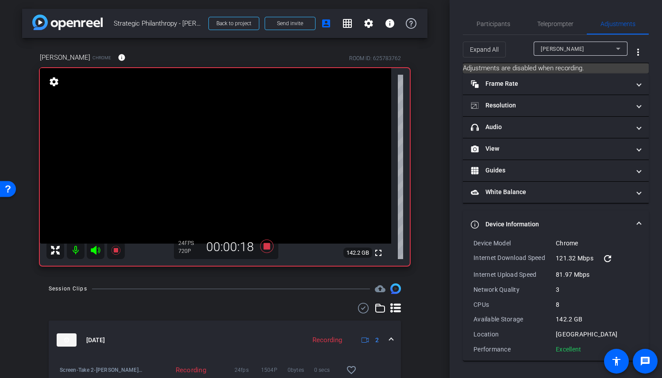
click at [582, 212] on mat-expansion-panel-header "Device Information" at bounding box center [556, 225] width 186 height 28
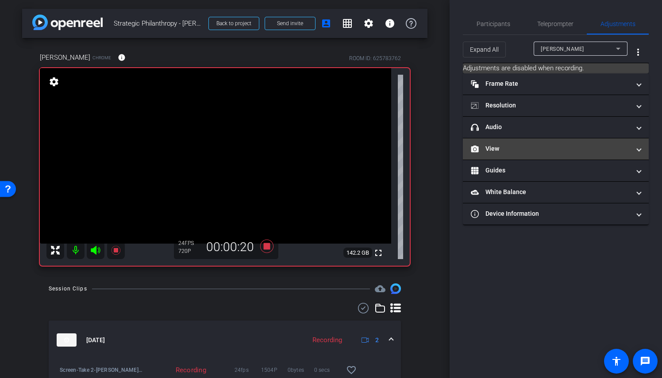
click at [544, 143] on mat-expansion-panel-header "View" at bounding box center [556, 149] width 186 height 21
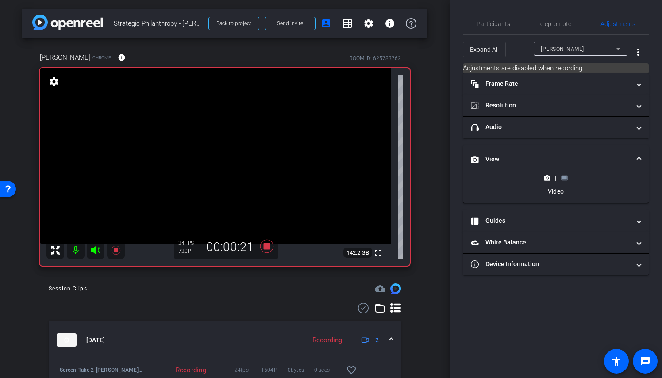
click at [567, 176] on icon at bounding box center [564, 178] width 7 height 7
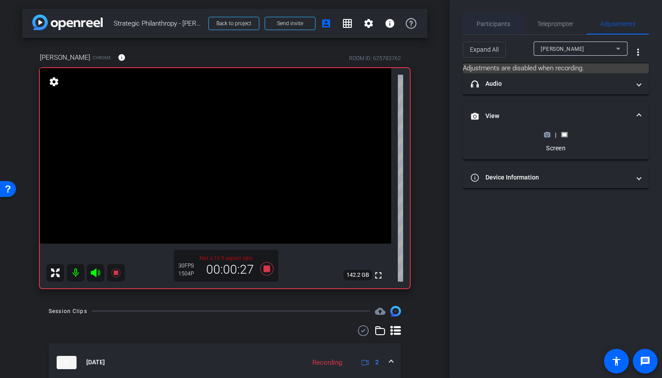
click at [477, 19] on span "Participants" at bounding box center [494, 23] width 34 height 21
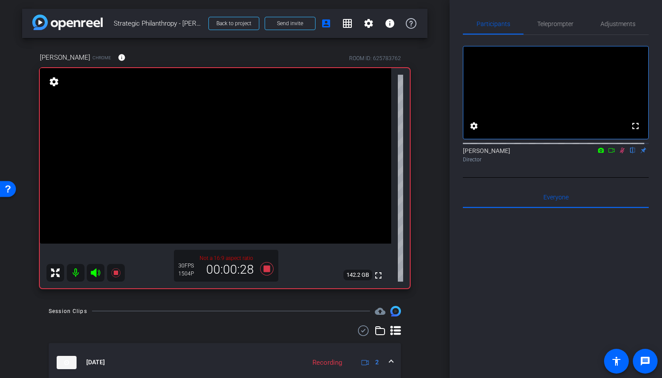
click at [620, 154] on icon at bounding box center [622, 151] width 5 height 6
click at [266, 268] on icon at bounding box center [266, 268] width 13 height 13
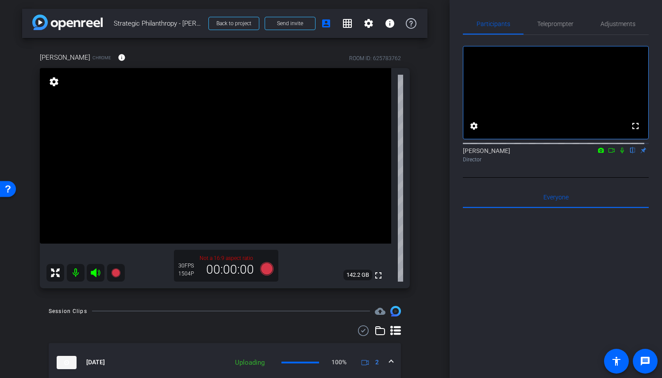
click at [430, 217] on div "arrow_back Strategic Philanthropy - [PERSON_NAME] Back to project Send invite a…" at bounding box center [225, 189] width 450 height 378
click at [426, 250] on div "arrow_back Strategic Philanthropy - [PERSON_NAME] Back to project Send invite a…" at bounding box center [225, 189] width 450 height 378
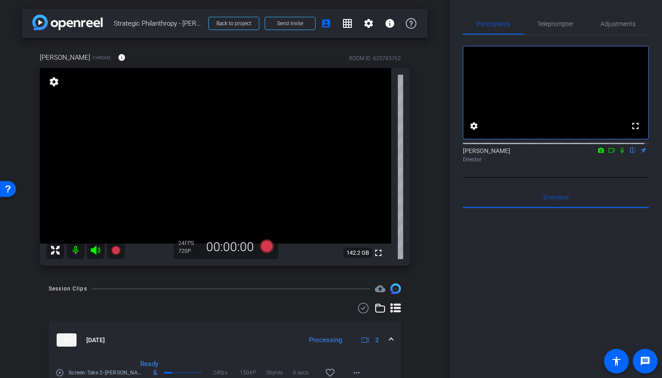
click at [435, 283] on div "arrow_back Strategic Philanthropy - [PERSON_NAME] Back to project Send invite a…" at bounding box center [225, 189] width 450 height 378
click at [436, 276] on div "arrow_back Strategic Philanthropy - [PERSON_NAME] Back to project Send invite a…" at bounding box center [225, 189] width 450 height 378
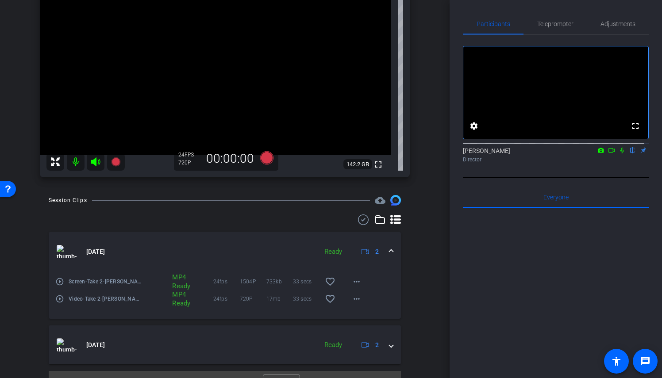
click at [431, 218] on div "arrow_back Strategic Philanthropy - [PERSON_NAME] Back to project Send invite a…" at bounding box center [225, 100] width 450 height 378
click at [609, 17] on span "Adjustments" at bounding box center [618, 23] width 35 height 21
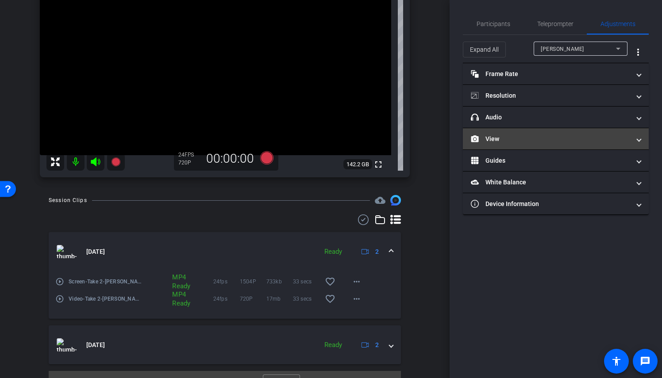
click at [532, 146] on mat-expansion-panel-header "View" at bounding box center [556, 138] width 186 height 21
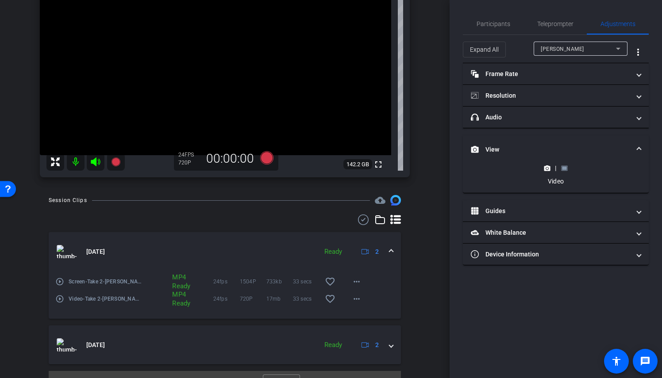
click at [569, 170] on div "|" at bounding box center [556, 168] width 32 height 9
click at [567, 170] on icon at bounding box center [564, 168] width 6 height 5
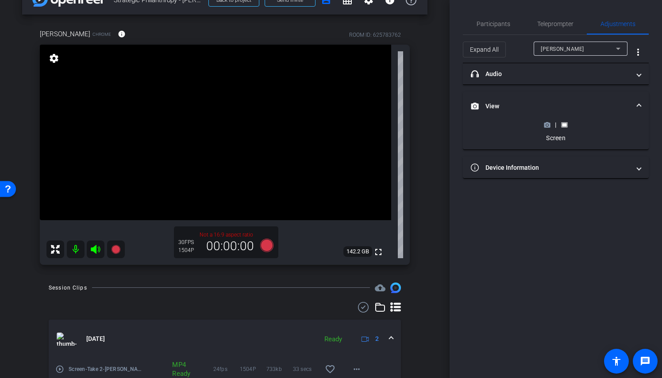
scroll to position [0, 0]
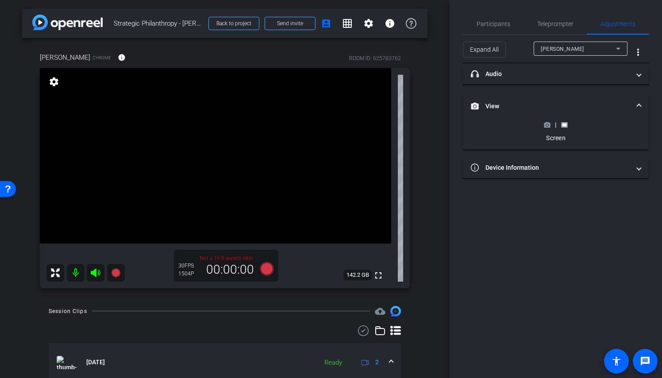
click at [154, 305] on div "arrow_back Strategic Philanthropy - [PERSON_NAME] Back to project Send invite a…" at bounding box center [225, 189] width 450 height 378
click at [423, 281] on div "[PERSON_NAME] Chrome info ROOM ID: 625783762 fullscreen settings 142.2 GB Not a…" at bounding box center [224, 167] width 405 height 259
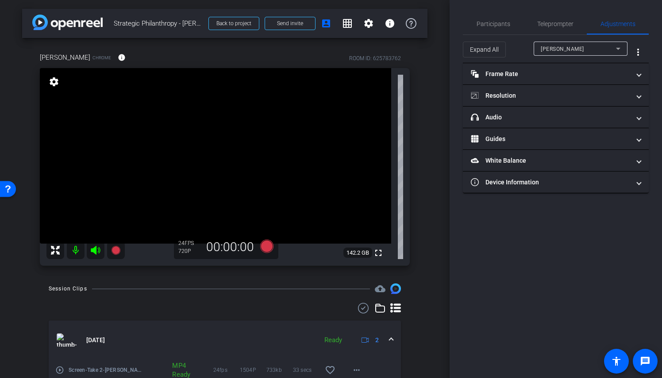
click at [424, 127] on div "arrow_back Strategic Philanthropy - [PERSON_NAME] Back to project Send invite a…" at bounding box center [225, 189] width 450 height 378
click at [419, 253] on div "[PERSON_NAME] Chrome info ROOM ID: 625783762 fullscreen settings 142.2 GB 24 FP…" at bounding box center [224, 156] width 405 height 237
click at [420, 254] on div "[PERSON_NAME] Chrome info ROOM ID: 625783762 fullscreen settings 142.2 GB 24 FP…" at bounding box center [224, 156] width 405 height 237
click at [422, 258] on div "[PERSON_NAME] Chrome info ROOM ID: 625783762 fullscreen settings 142.2 GB 24 FP…" at bounding box center [224, 156] width 405 height 237
click at [427, 240] on div "arrow_back Strategic Philanthropy - [PERSON_NAME] Back to project Send invite a…" at bounding box center [225, 189] width 450 height 378
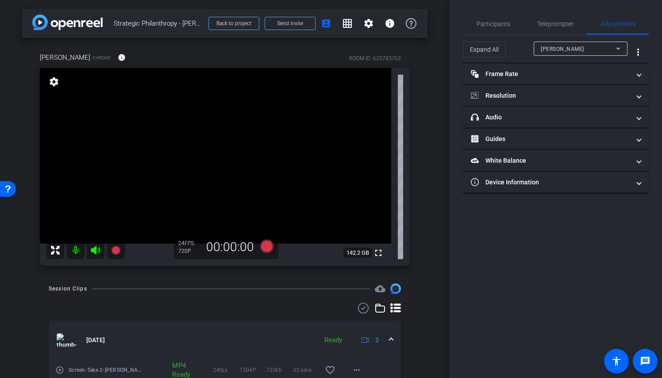
click at [427, 240] on div "arrow_back Strategic Philanthropy - [PERSON_NAME] Back to project Send invite a…" at bounding box center [225, 189] width 450 height 378
click at [429, 146] on div "arrow_back Strategic Philanthropy - [PERSON_NAME] Back to project Send invite a…" at bounding box center [225, 189] width 450 height 378
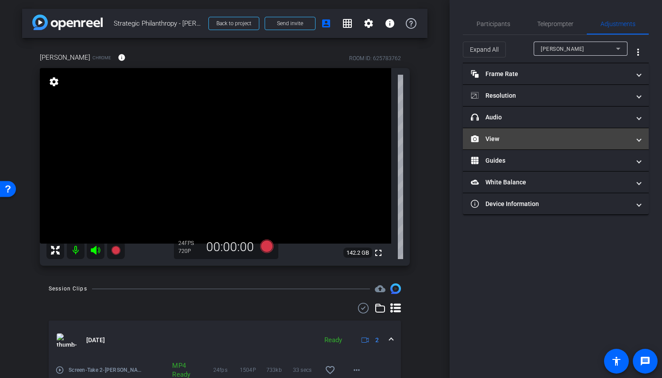
click at [518, 143] on mat-panel-title "View" at bounding box center [550, 139] width 159 height 9
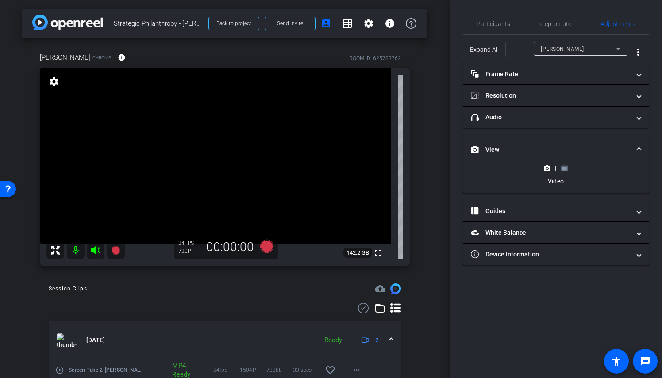
click at [567, 170] on icon at bounding box center [564, 168] width 6 height 5
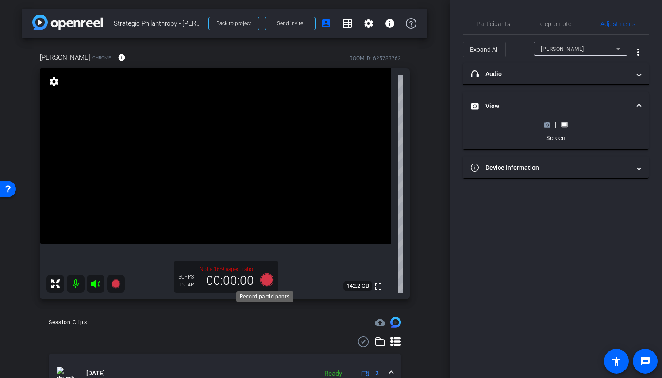
click at [267, 281] on icon at bounding box center [266, 279] width 13 height 13
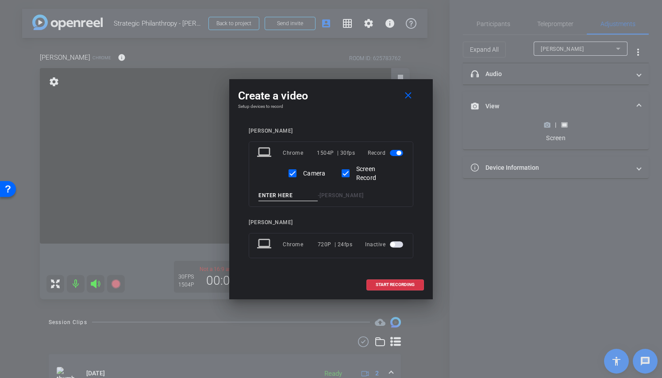
click at [295, 198] on input at bounding box center [287, 195] width 59 height 11
type input "Q"
type input "Take 3"
click at [378, 285] on span "START RECORDING" at bounding box center [395, 285] width 39 height 4
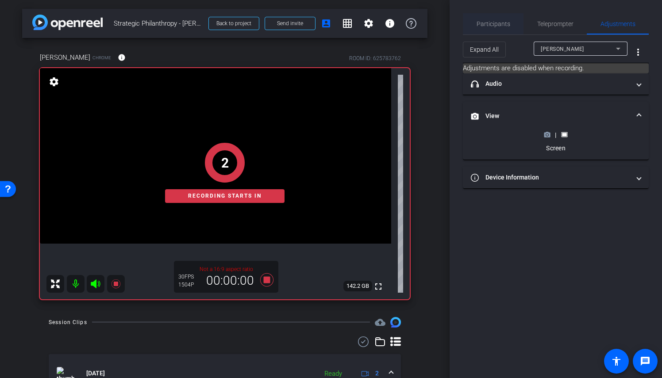
click at [509, 25] on div "Participants" at bounding box center [493, 23] width 61 height 21
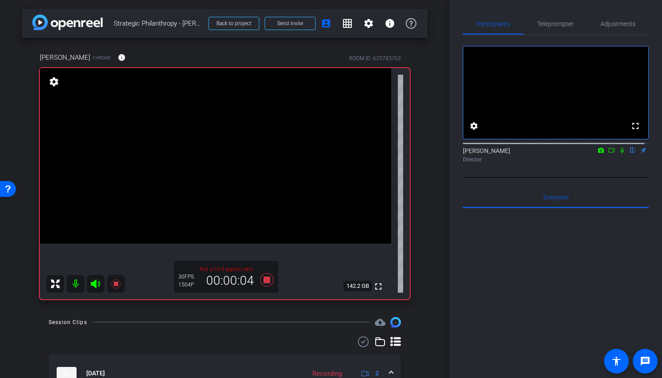
click at [619, 154] on icon at bounding box center [622, 150] width 7 height 6
click at [602, 22] on span "Adjustments" at bounding box center [618, 24] width 35 height 6
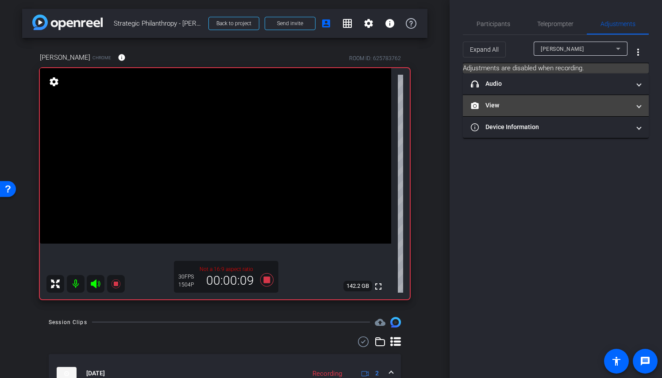
click at [529, 100] on mat-expansion-panel-header "View" at bounding box center [556, 105] width 186 height 21
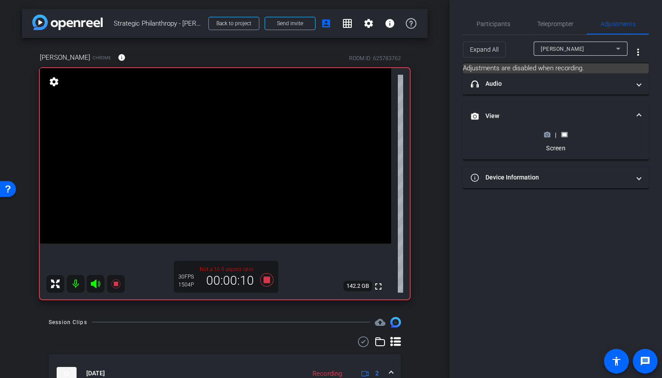
click at [548, 136] on icon at bounding box center [547, 134] width 6 height 5
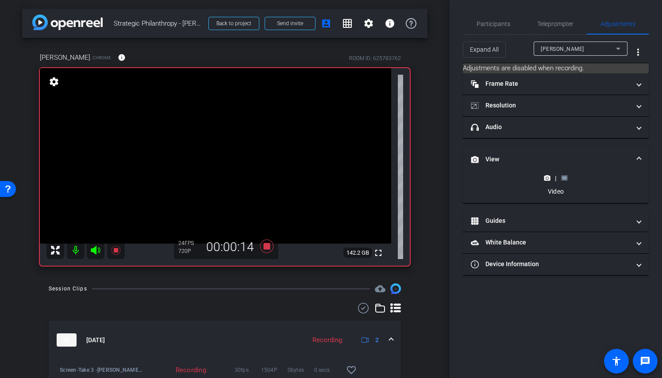
click at [560, 179] on div "|" at bounding box center [556, 178] width 32 height 9
click at [566, 180] on icon at bounding box center [564, 178] width 7 height 7
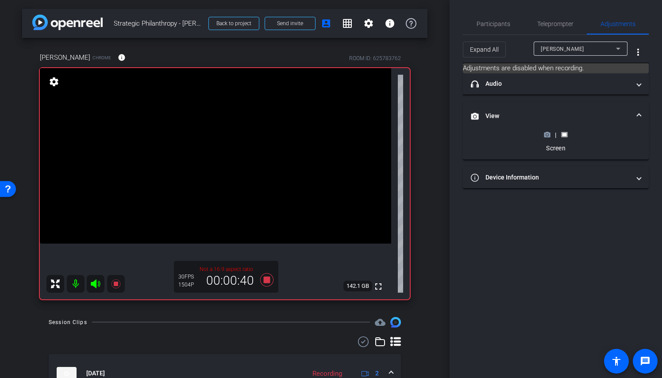
click at [547, 132] on polygon at bounding box center [548, 132] width 4 height 1
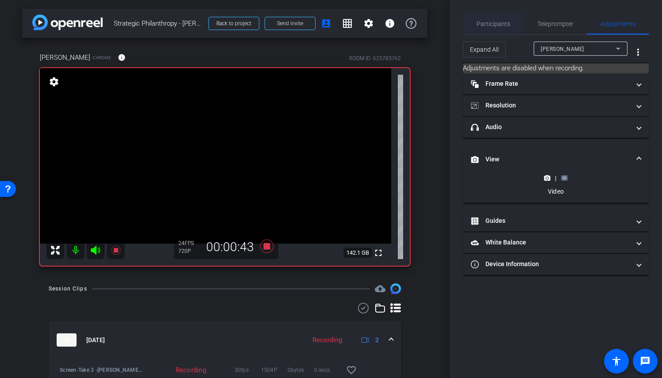
click at [499, 19] on span "Participants" at bounding box center [494, 23] width 34 height 21
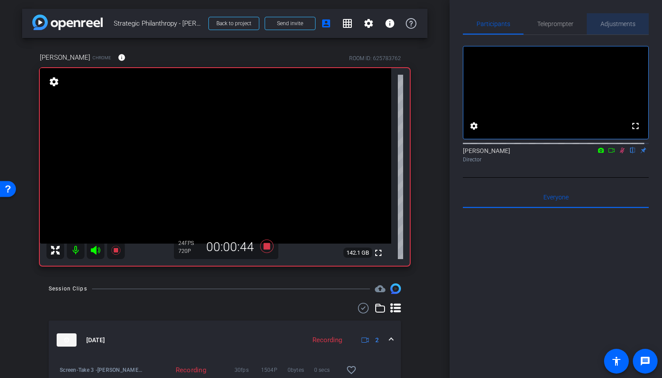
click at [616, 21] on span "Adjustments" at bounding box center [618, 24] width 35 height 6
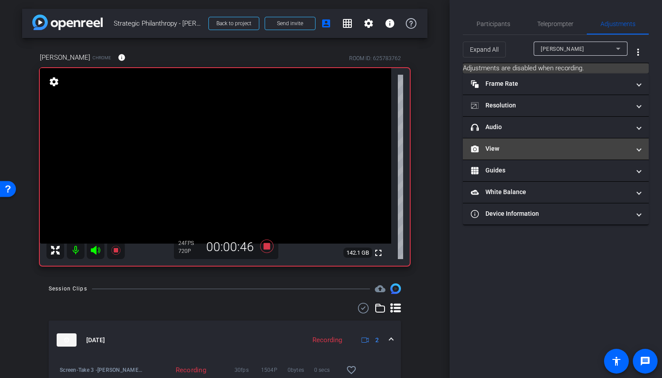
click at [518, 154] on mat-expansion-panel-header "View" at bounding box center [556, 149] width 186 height 21
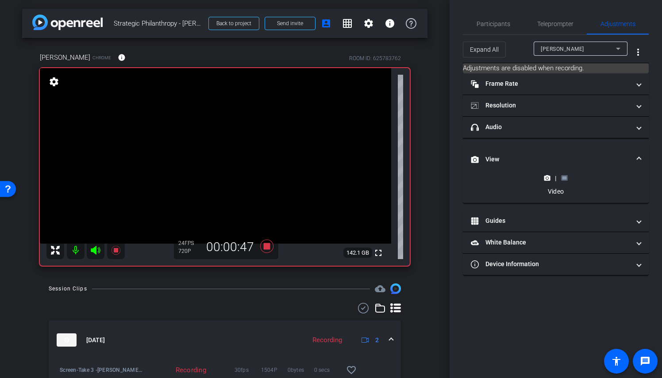
click at [567, 177] on icon at bounding box center [564, 178] width 7 height 7
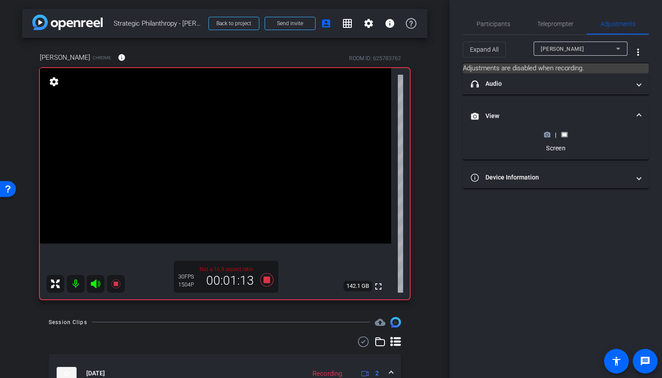
click at [428, 137] on div "arrow_back Strategic Philanthropy - [PERSON_NAME] Back to project Send invite a…" at bounding box center [225, 189] width 450 height 378
click at [19, 234] on div "arrow_back Strategic Philanthropy - [PERSON_NAME] Back to project Send invite a…" at bounding box center [225, 189] width 450 height 378
click at [550, 136] on icon at bounding box center [547, 134] width 6 height 5
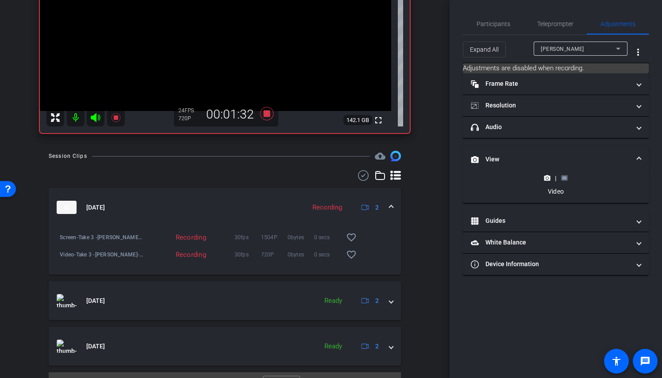
scroll to position [151, 0]
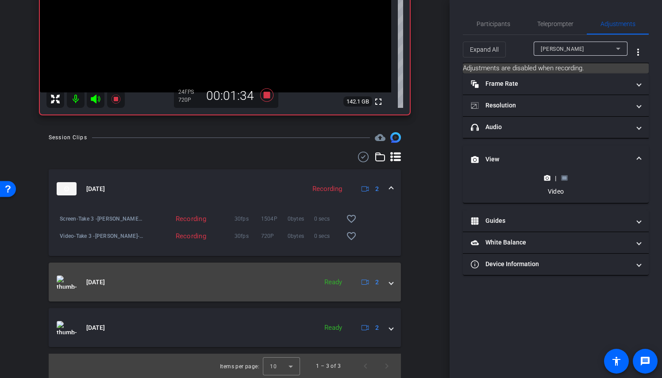
click at [390, 280] on mat-expansion-panel-header "[DATE] Ready 2" at bounding box center [225, 282] width 352 height 39
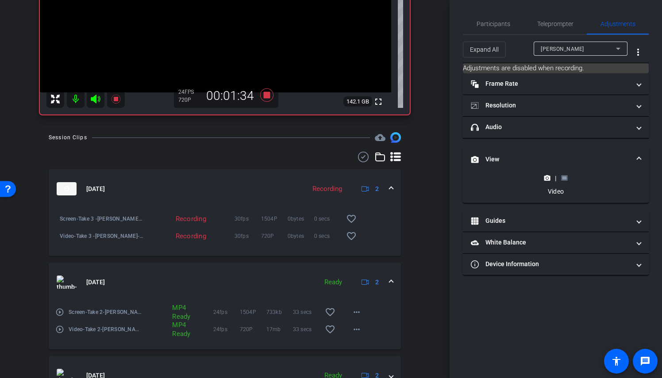
scroll to position [196, 0]
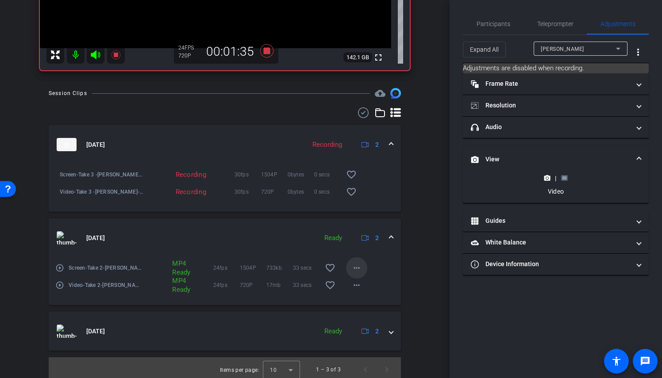
click at [351, 268] on mat-icon "more_horiz" at bounding box center [356, 268] width 11 height 11
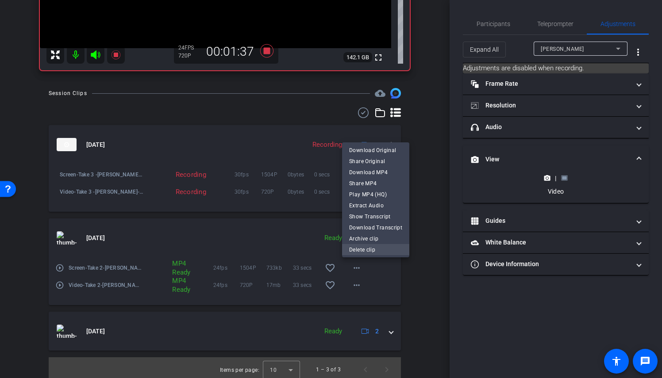
click at [353, 252] on span "Delete clip" at bounding box center [375, 249] width 53 height 11
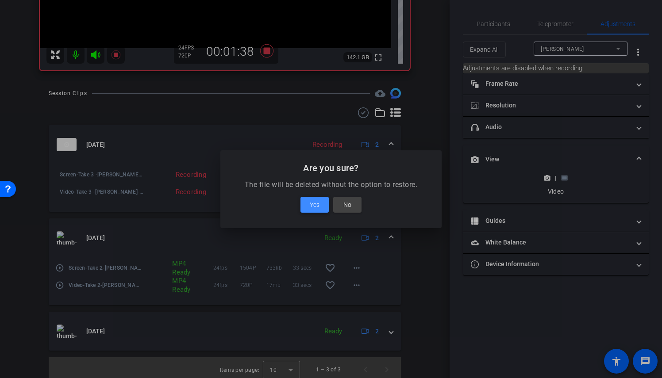
click at [321, 206] on span at bounding box center [315, 204] width 28 height 21
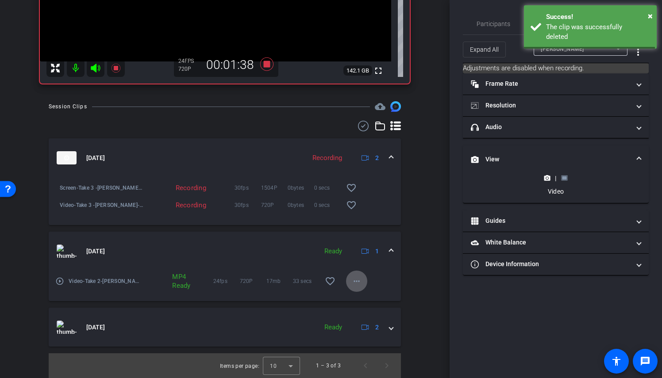
scroll to position [182, 0]
click at [351, 282] on mat-icon "more_horiz" at bounding box center [356, 281] width 11 height 11
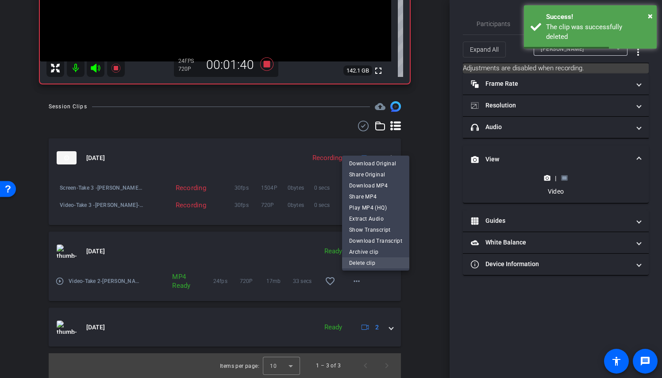
click at [363, 265] on span "Delete clip" at bounding box center [375, 263] width 53 height 11
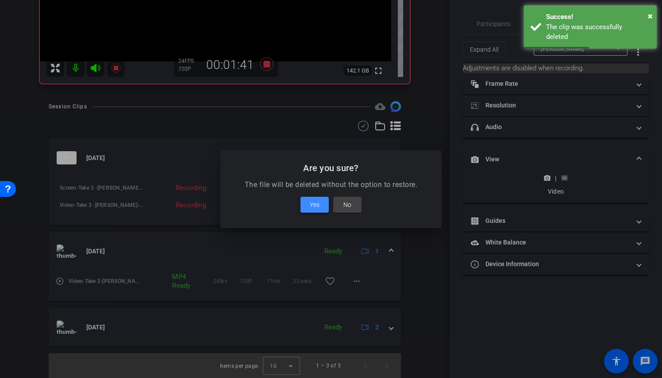
click at [313, 203] on span "Yes" at bounding box center [315, 205] width 10 height 11
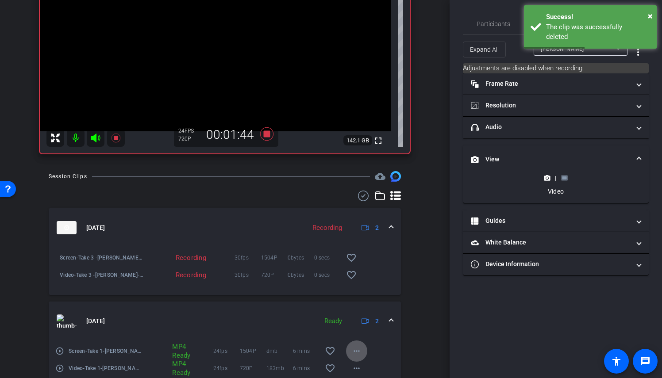
scroll to position [0, 0]
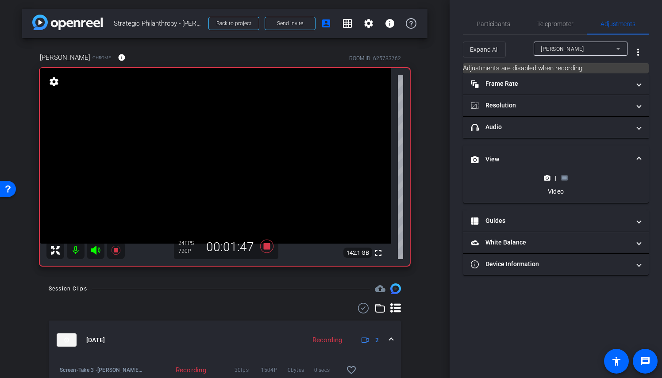
click at [563, 177] on rect at bounding box center [564, 179] width 5 height 4
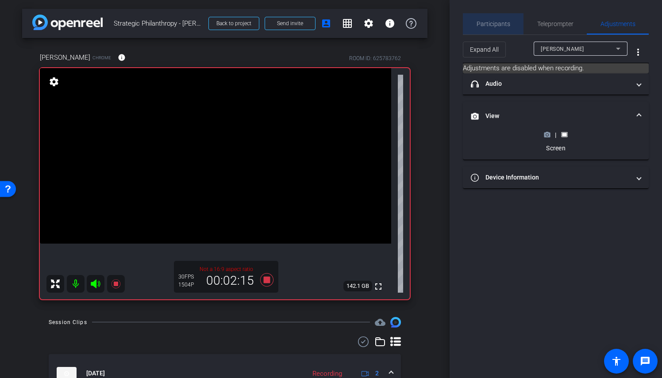
click at [494, 21] on span "Participants" at bounding box center [494, 24] width 34 height 6
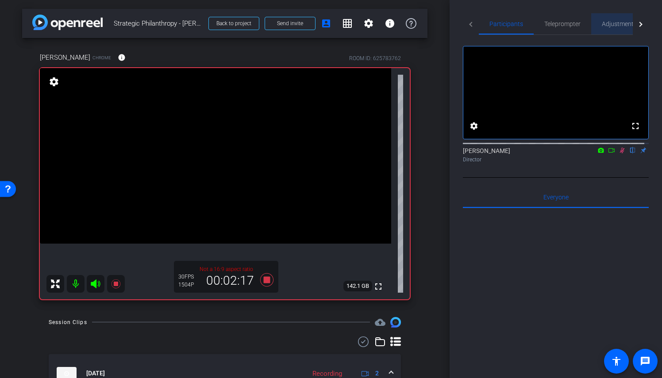
click at [623, 27] on span "Adjustments" at bounding box center [619, 24] width 35 height 6
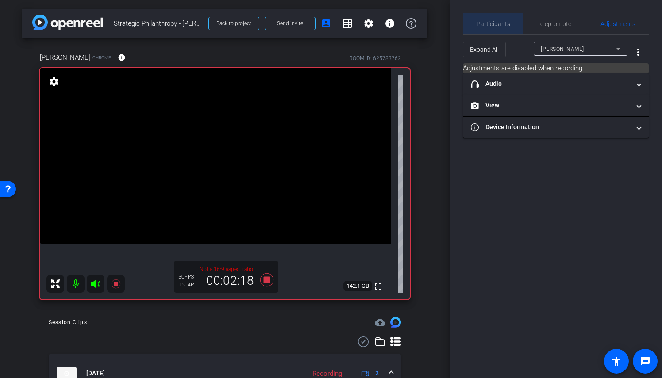
drag, startPoint x: 508, startPoint y: 21, endPoint x: 513, endPoint y: 21, distance: 4.9
click at [508, 21] on div "Participants" at bounding box center [493, 23] width 61 height 21
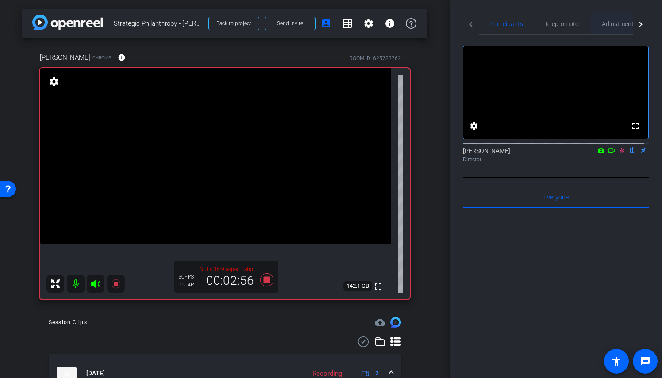
click at [613, 23] on span "Adjustments" at bounding box center [619, 24] width 35 height 6
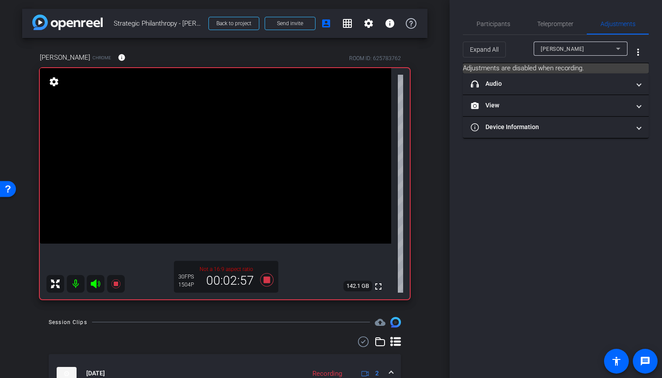
click at [611, 39] on div "Expand All [PERSON_NAME] more_vert" at bounding box center [556, 49] width 186 height 28
click at [615, 42] on div "[PERSON_NAME]" at bounding box center [581, 49] width 80 height 14
click at [510, 24] on div at bounding box center [331, 189] width 662 height 378
click at [505, 23] on span "Participants" at bounding box center [494, 24] width 34 height 6
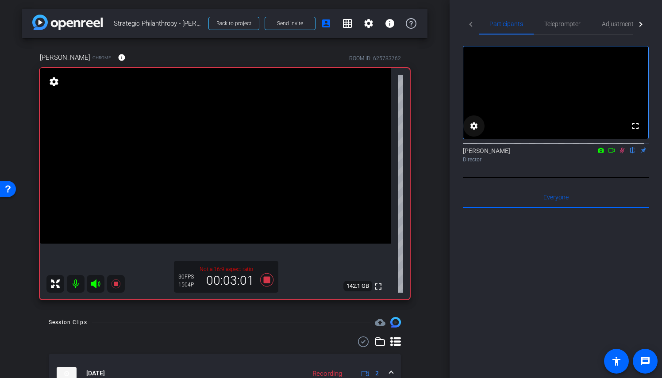
click at [474, 131] on mat-icon "settings" at bounding box center [474, 126] width 11 height 11
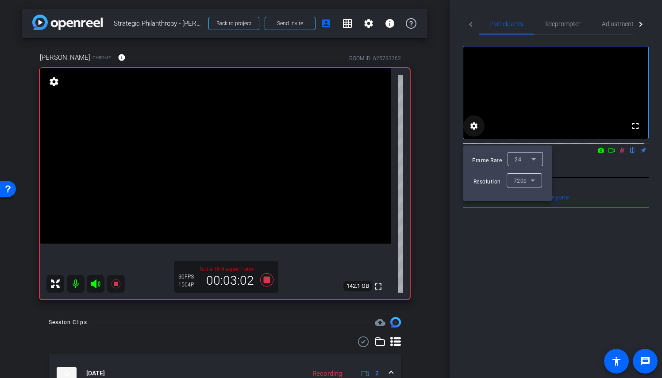
click at [474, 134] on div at bounding box center [331, 189] width 662 height 378
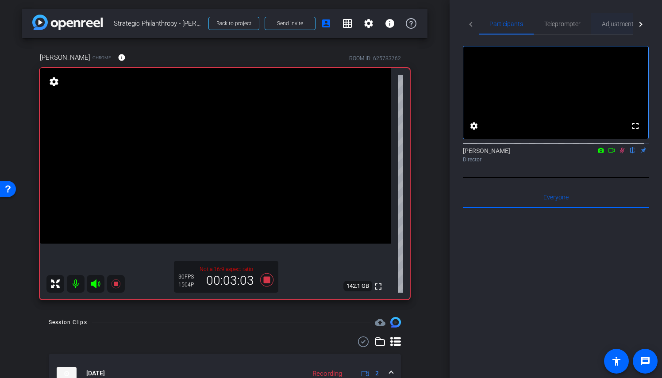
click at [612, 34] on span "Adjustments" at bounding box center [619, 23] width 35 height 21
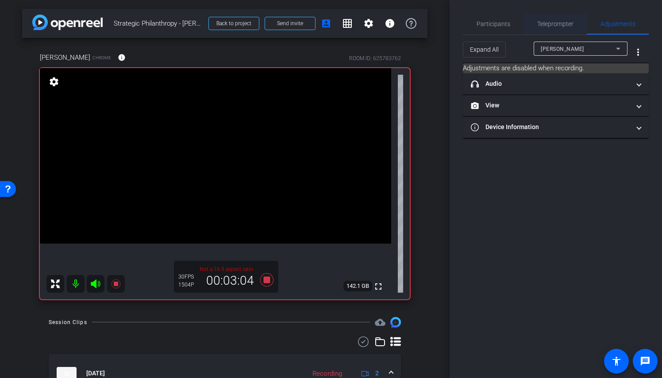
click at [570, 27] on span "Teleprompter" at bounding box center [555, 24] width 36 height 6
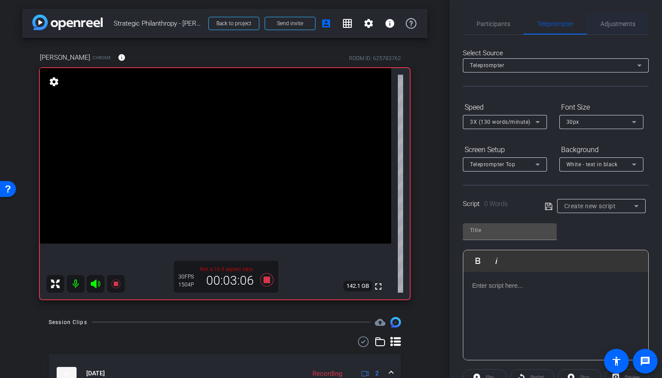
click at [613, 27] on span "Adjustments" at bounding box center [618, 23] width 35 height 21
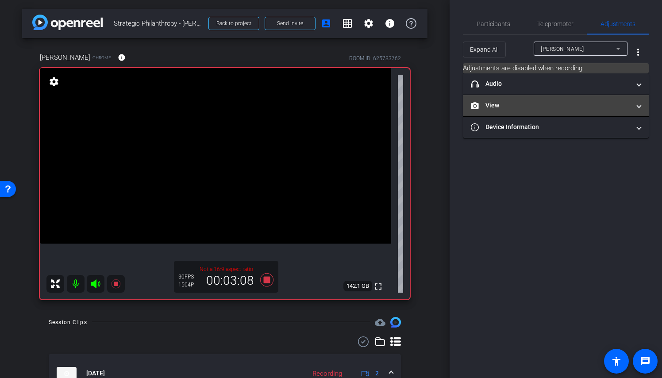
click at [619, 110] on mat-expansion-panel-header "View" at bounding box center [556, 105] width 186 height 21
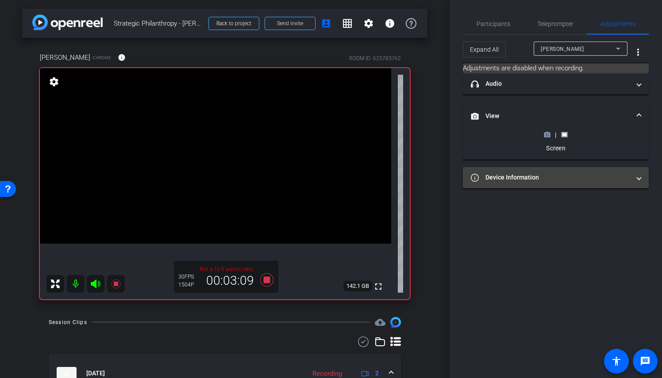
click at [592, 171] on mat-expansion-panel-header "Device Information" at bounding box center [556, 177] width 186 height 21
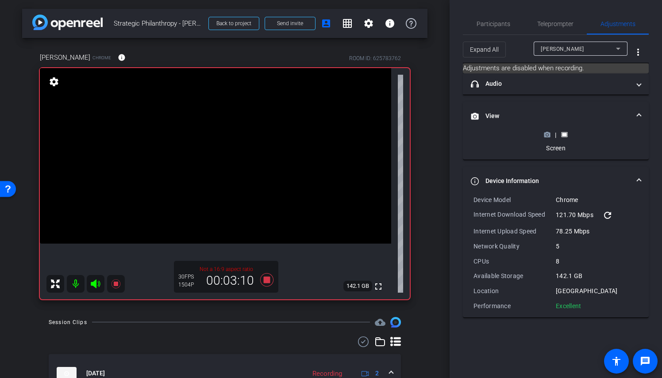
click at [592, 171] on mat-expansion-panel-header "Device Information" at bounding box center [556, 181] width 186 height 28
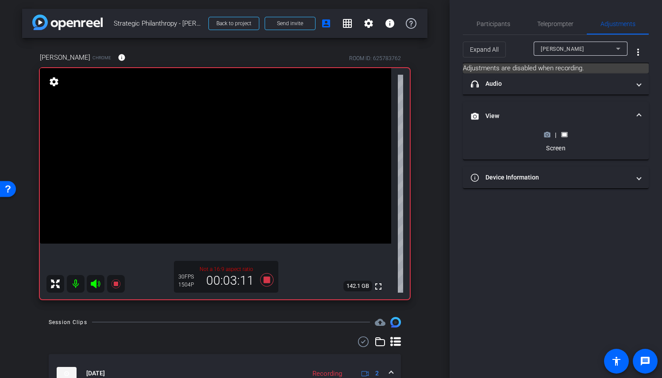
click at [548, 136] on icon at bounding box center [547, 134] width 6 height 5
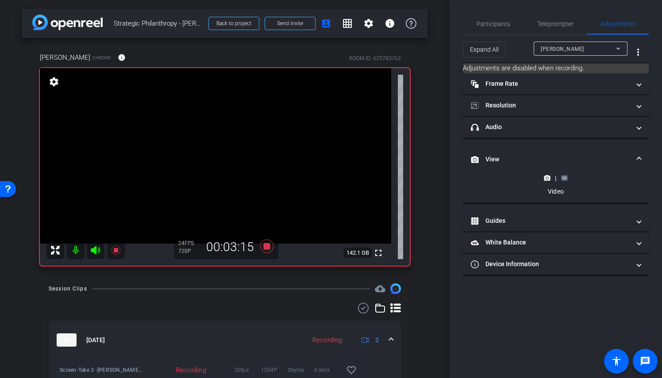
click at [566, 177] on rect at bounding box center [564, 179] width 5 height 4
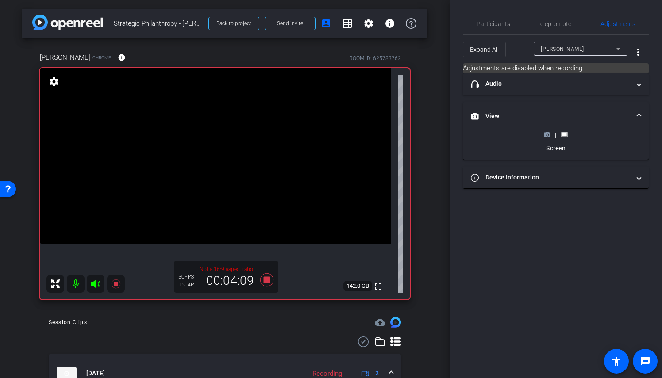
click at [547, 136] on icon at bounding box center [547, 134] width 6 height 5
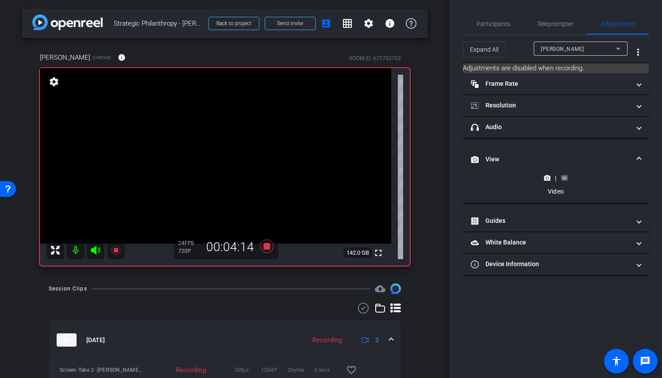
click at [566, 179] on rect at bounding box center [564, 179] width 5 height 4
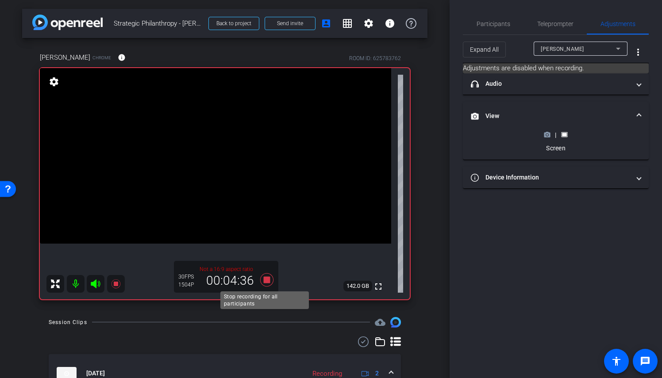
click at [265, 280] on icon at bounding box center [266, 279] width 13 height 13
click at [548, 135] on circle at bounding box center [547, 135] width 2 height 2
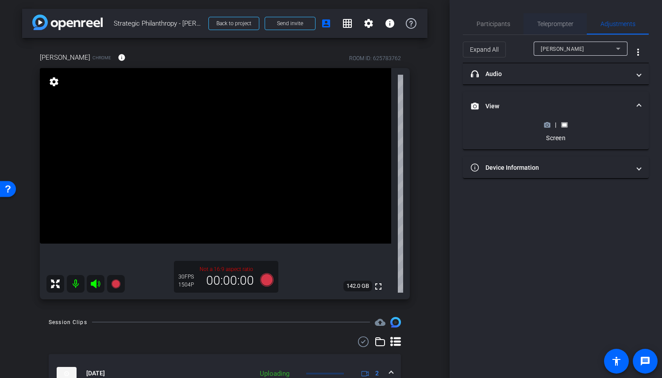
click at [568, 25] on span "Teleprompter" at bounding box center [555, 24] width 36 height 6
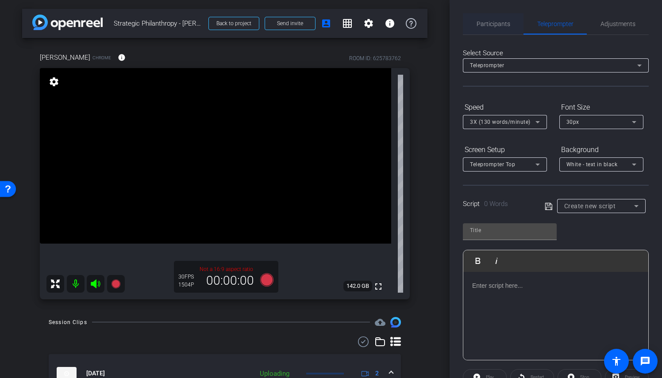
click at [490, 21] on span "Participants" at bounding box center [494, 24] width 34 height 6
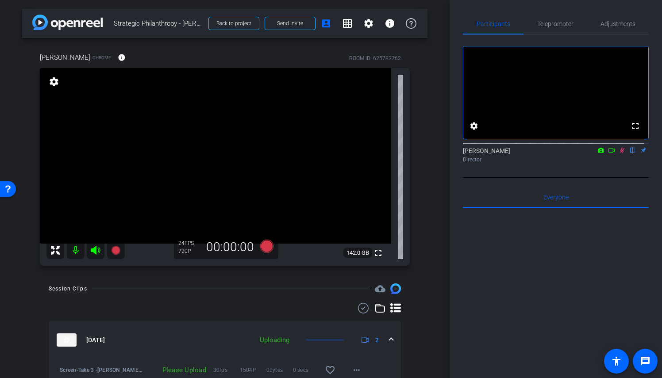
click at [620, 154] on icon at bounding box center [622, 151] width 5 height 6
click at [439, 199] on div "arrow_back Strategic Philanthropy - [PERSON_NAME] Back to project Send invite a…" at bounding box center [225, 189] width 450 height 378
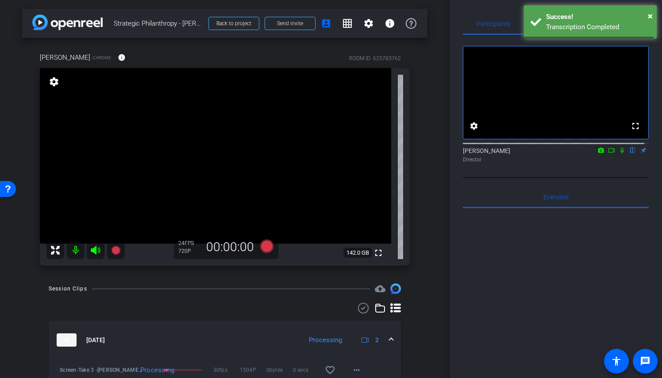
click at [429, 281] on div "arrow_back Strategic Philanthropy - [PERSON_NAME] Back to project Send invite a…" at bounding box center [225, 189] width 450 height 378
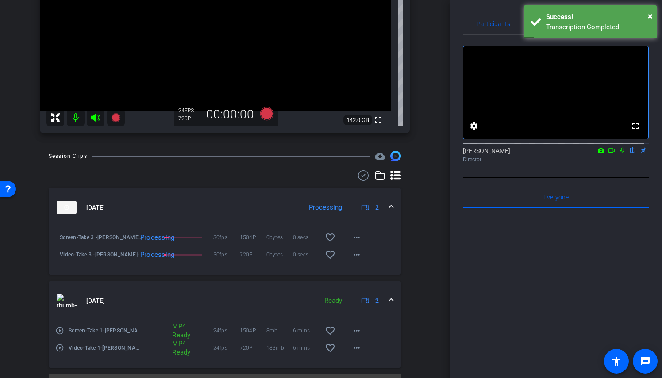
scroll to position [89, 0]
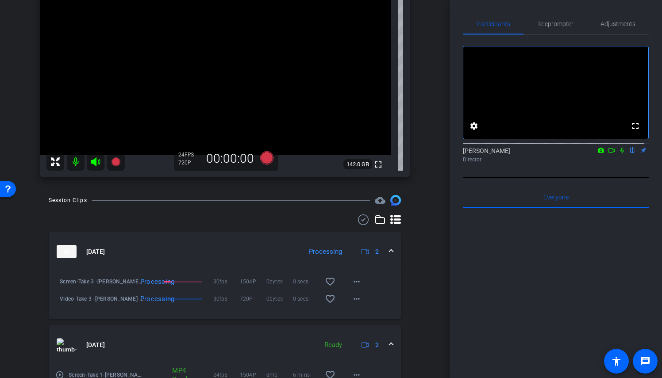
click at [425, 257] on div "arrow_back Strategic Philanthropy - [PERSON_NAME] Back to project Send invite a…" at bounding box center [225, 100] width 450 height 378
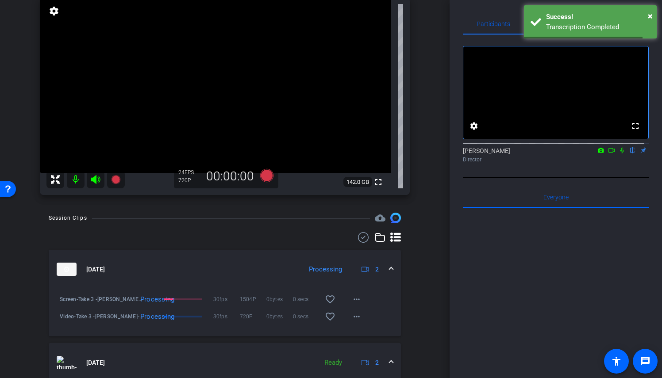
scroll to position [44, 0]
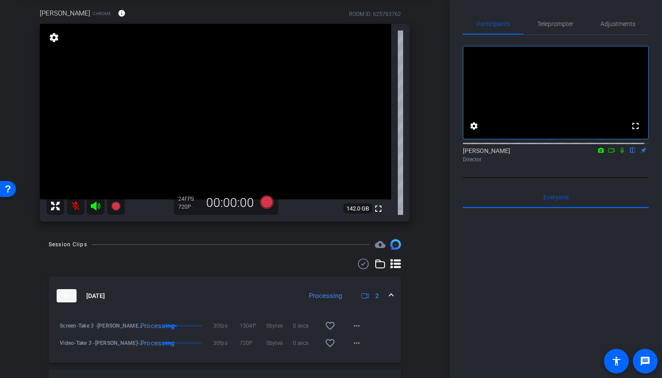
click at [619, 154] on icon at bounding box center [622, 150] width 7 height 6
drag, startPoint x: 607, startPoint y: 159, endPoint x: 622, endPoint y: 181, distance: 26.4
click at [608, 154] on icon at bounding box center [611, 150] width 7 height 6
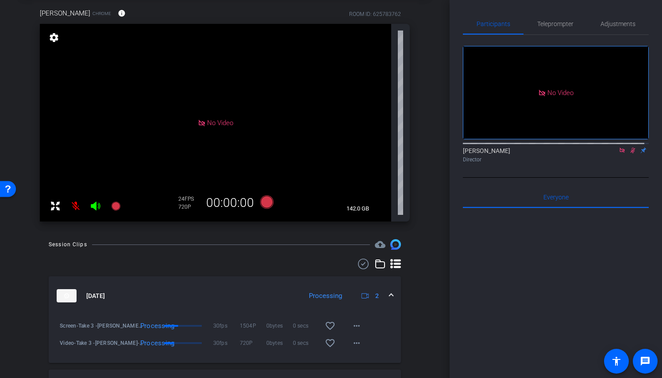
click at [431, 231] on div "arrow_back Strategic Philanthropy - [PERSON_NAME] Back to project Send invite a…" at bounding box center [225, 145] width 450 height 378
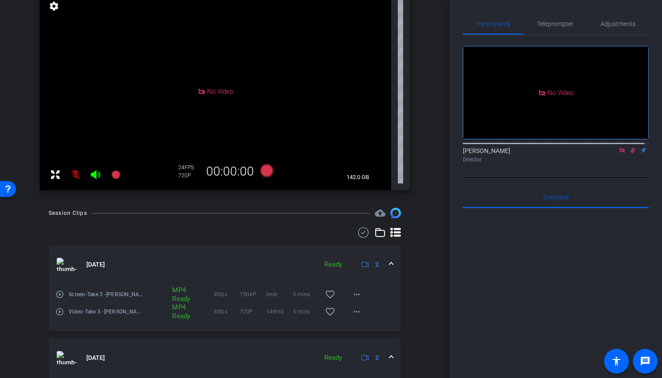
scroll to position [133, 0]
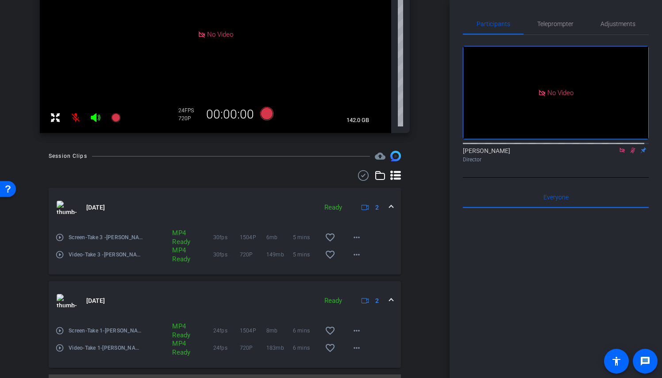
click at [629, 154] on icon at bounding box center [632, 150] width 7 height 6
click at [426, 122] on div "arrow_back Strategic Philanthropy - [PERSON_NAME] Back to project Send invite a…" at bounding box center [225, 56] width 450 height 378
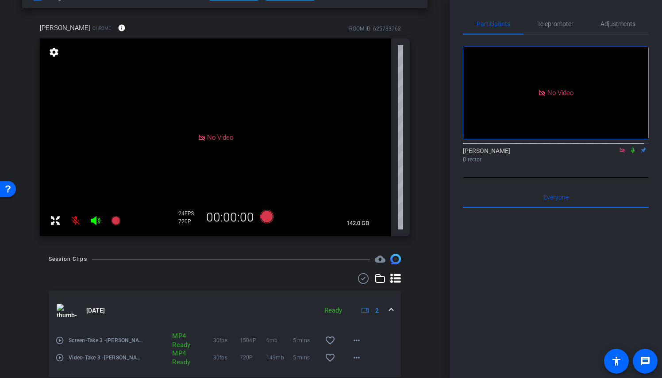
scroll to position [0, 0]
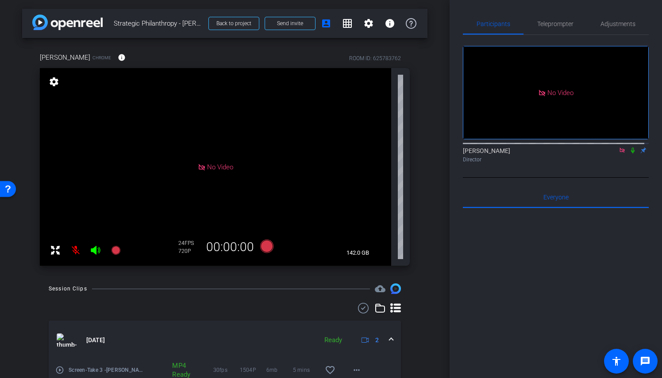
click at [426, 122] on div "arrow_back Strategic Philanthropy - [PERSON_NAME] Back to project Send invite a…" at bounding box center [225, 189] width 450 height 378
click at [421, 169] on div "[PERSON_NAME] Chrome info ROOM ID: 625783762 No Video settings 142.0 GB 24 FPS …" at bounding box center [224, 156] width 405 height 237
